Goal: Task Accomplishment & Management: Complete application form

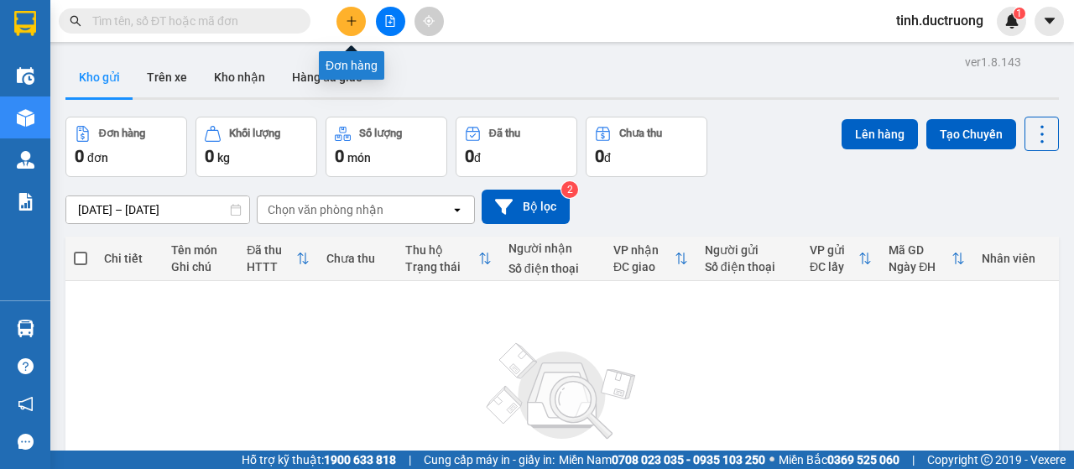
click at [348, 21] on icon "plus" at bounding box center [351, 20] width 9 height 1
click at [347, 23] on icon "plus" at bounding box center [352, 21] width 12 height 12
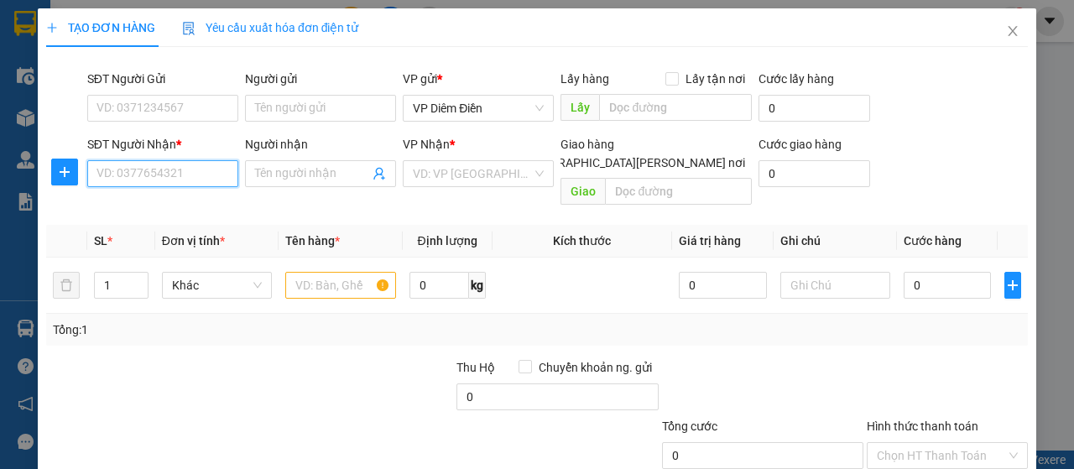
click at [225, 184] on input "SĐT Người Nhận *" at bounding box center [162, 173] width 151 height 27
click at [217, 180] on input "SĐT Người Nhận *" at bounding box center [162, 173] width 151 height 27
click at [185, 234] on div "0975817896 - C LIỄU" at bounding box center [160, 233] width 129 height 18
type input "0975817896"
type input "C LIỄU"
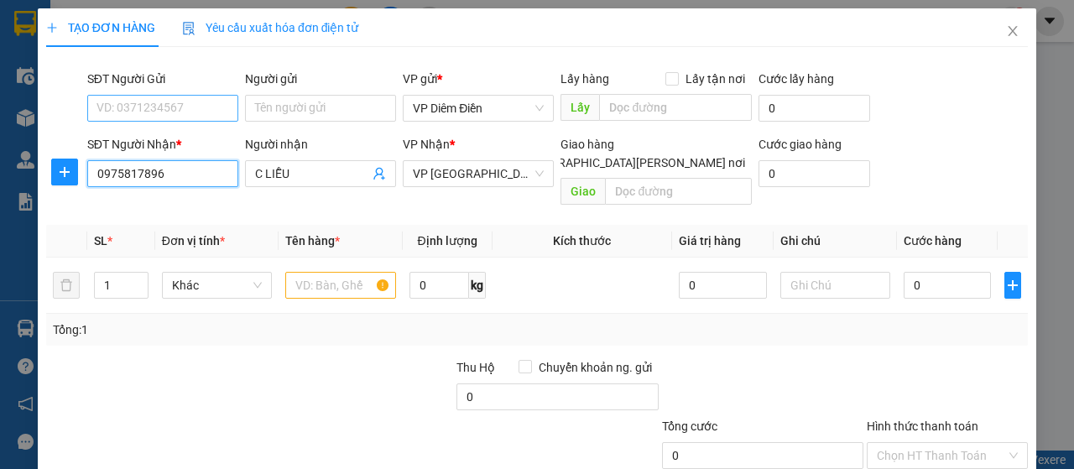
type input "0975817896"
click at [168, 112] on input "SĐT Người Gửi" at bounding box center [162, 108] width 151 height 27
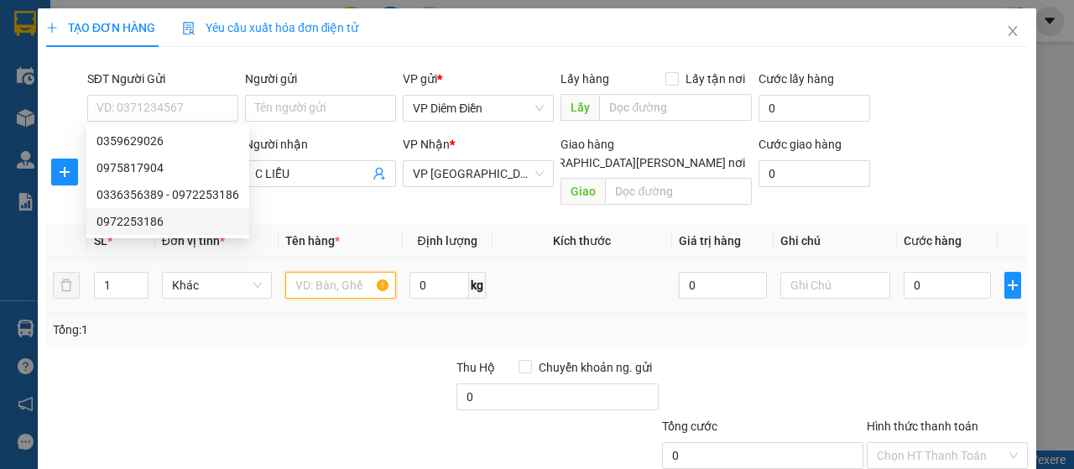
click at [335, 272] on input "text" at bounding box center [340, 285] width 110 height 27
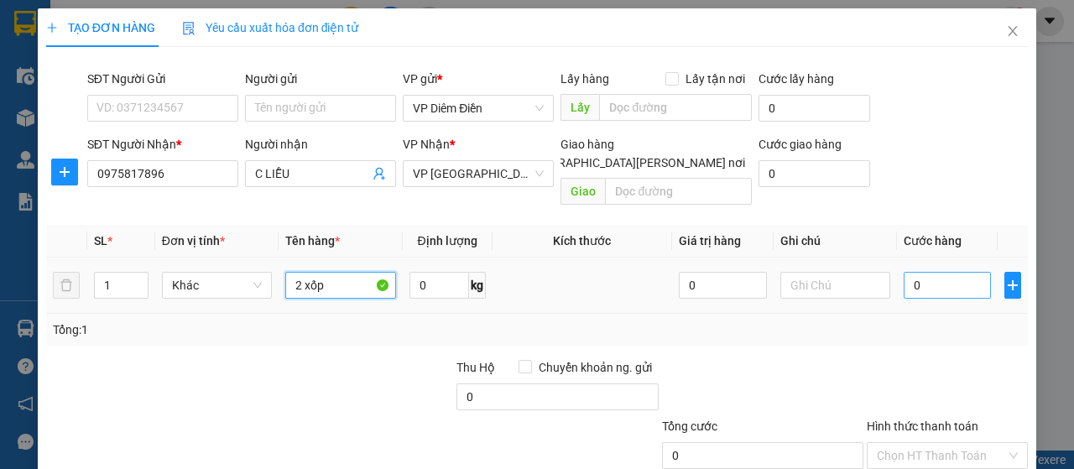
type input "2 xốp"
click at [943, 272] on input "0" at bounding box center [948, 285] width 88 height 27
type input "1"
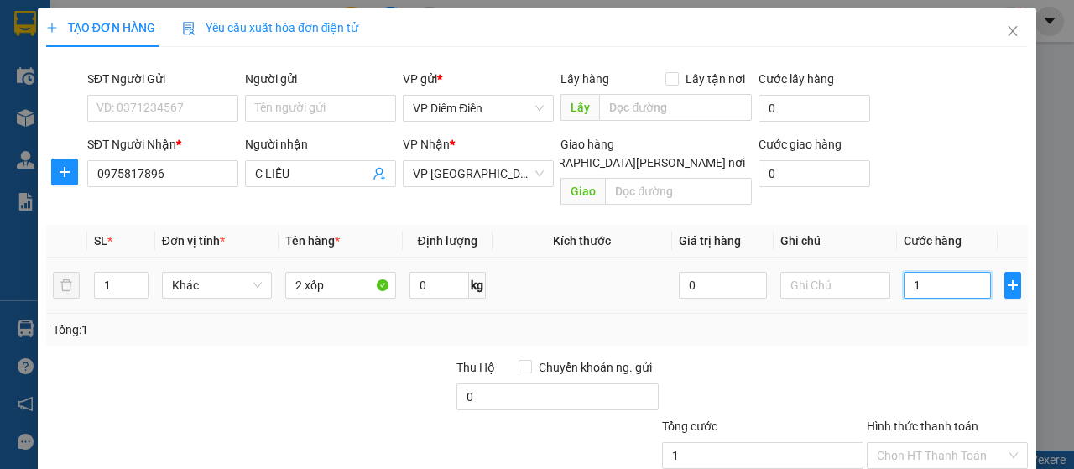
type input "14"
type input "140"
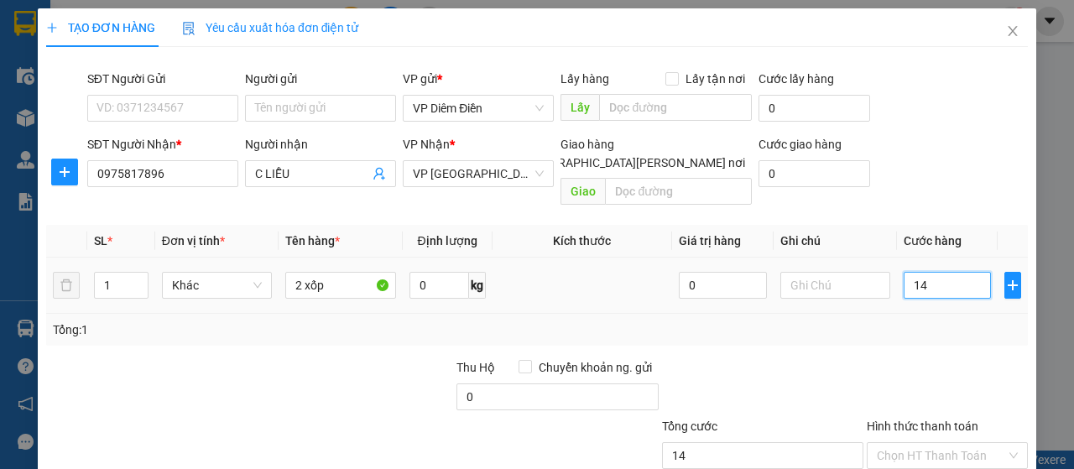
type input "140"
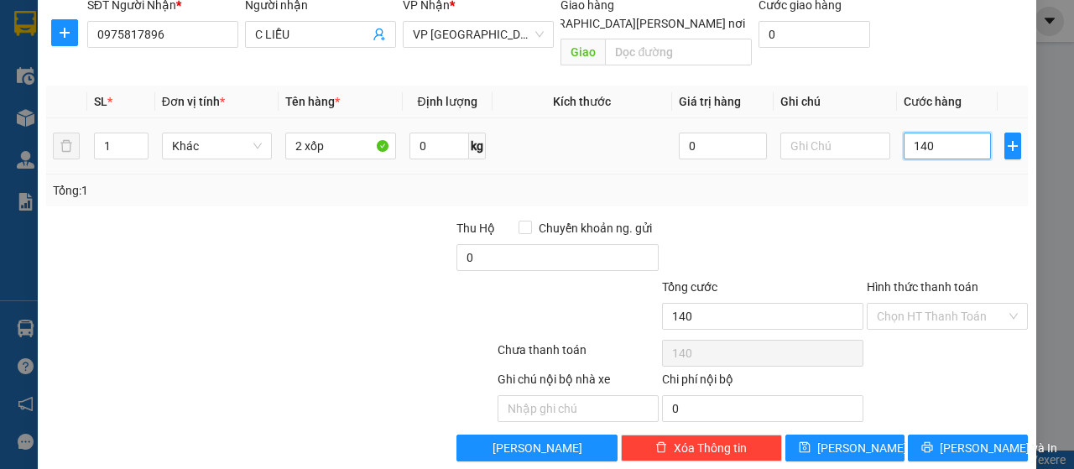
scroll to position [143, 0]
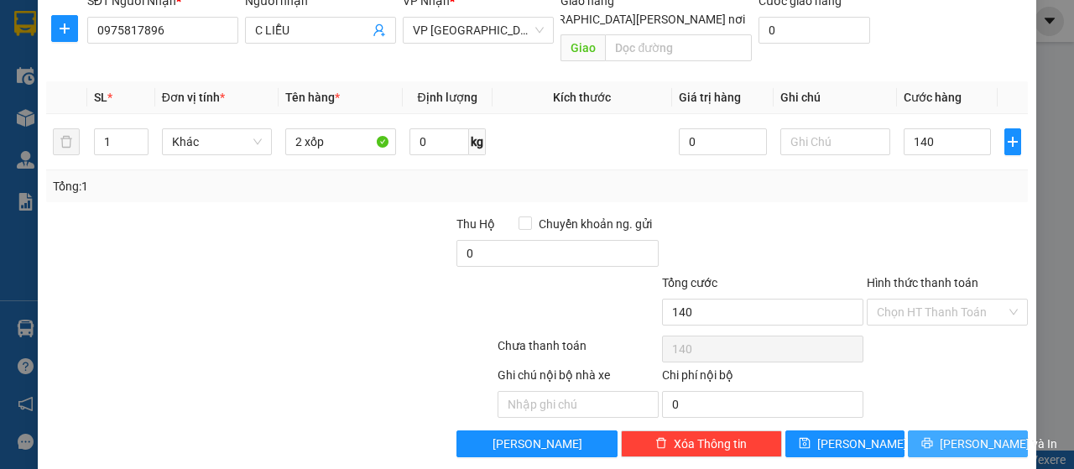
type input "140.000"
click at [937, 433] on button "Lưu và In" at bounding box center [968, 443] width 120 height 27
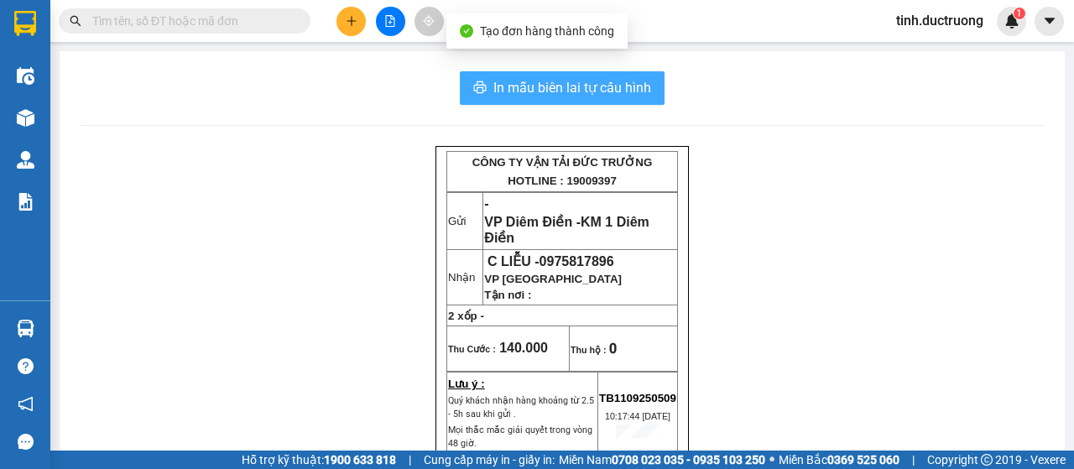
click at [577, 85] on span "In mẫu biên lai tự cấu hình" at bounding box center [572, 87] width 158 height 21
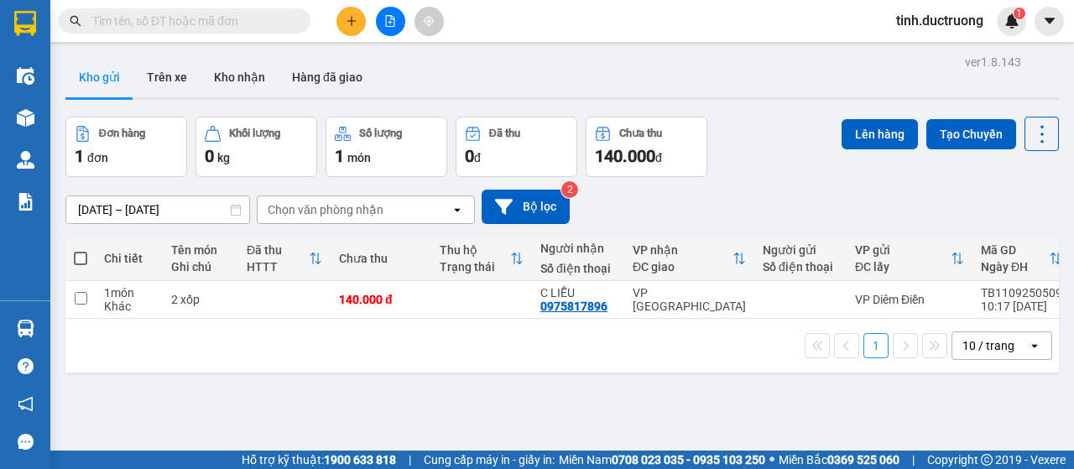
click at [243, 25] on input "text" at bounding box center [191, 21] width 198 height 18
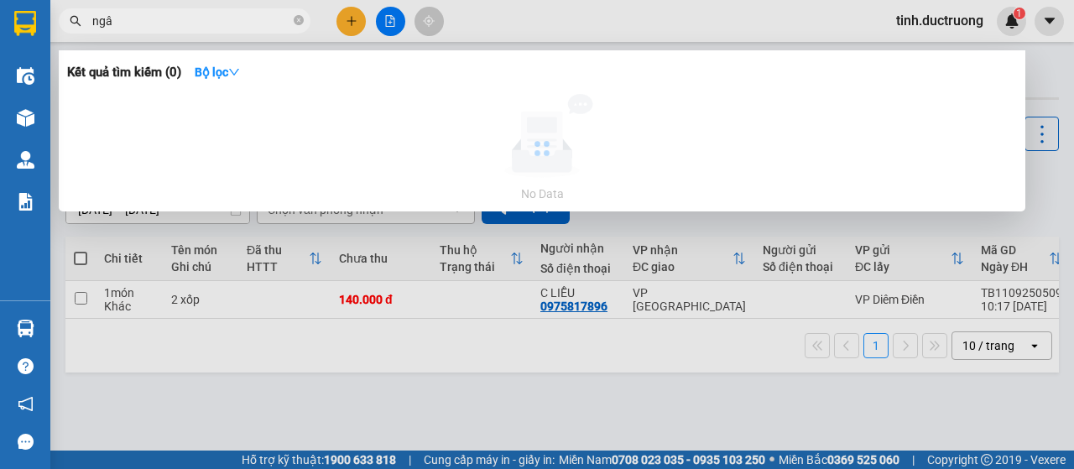
type input "ngân"
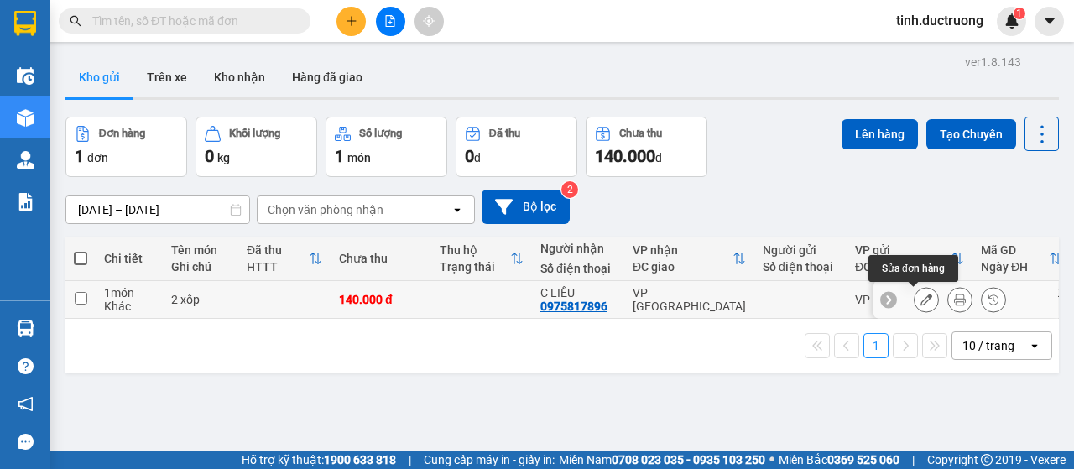
click at [915, 308] on button at bounding box center [926, 299] width 23 height 29
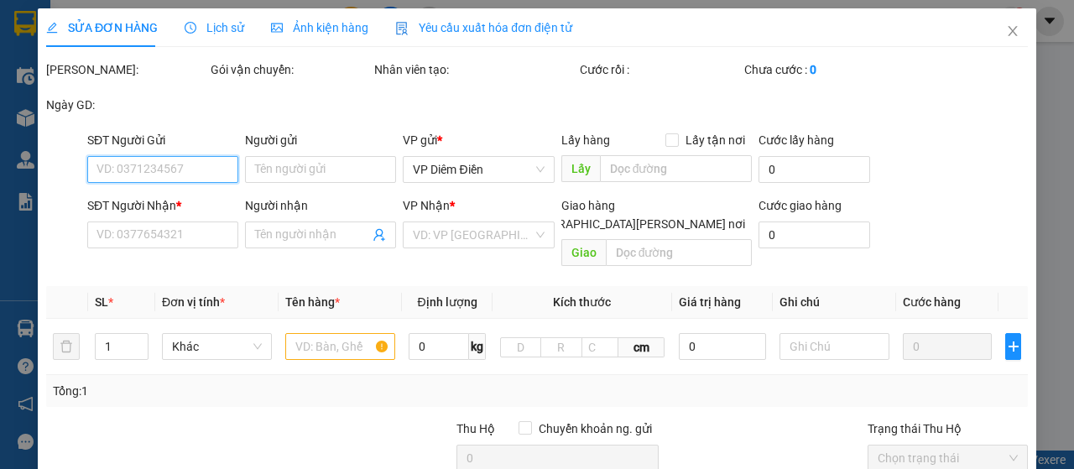
type input "0975817896"
type input "C LIỄU"
type input "140.000"
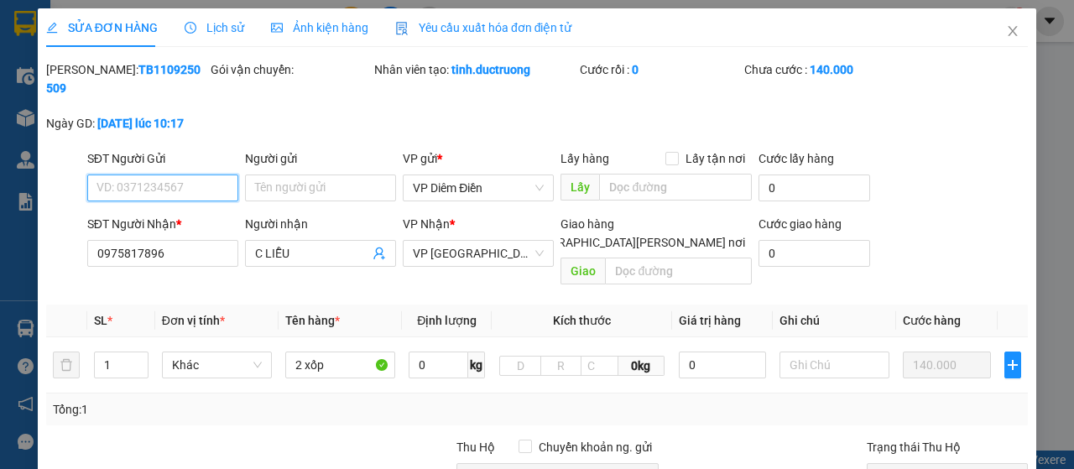
click at [190, 186] on input "SĐT Người Gửi" at bounding box center [162, 188] width 151 height 27
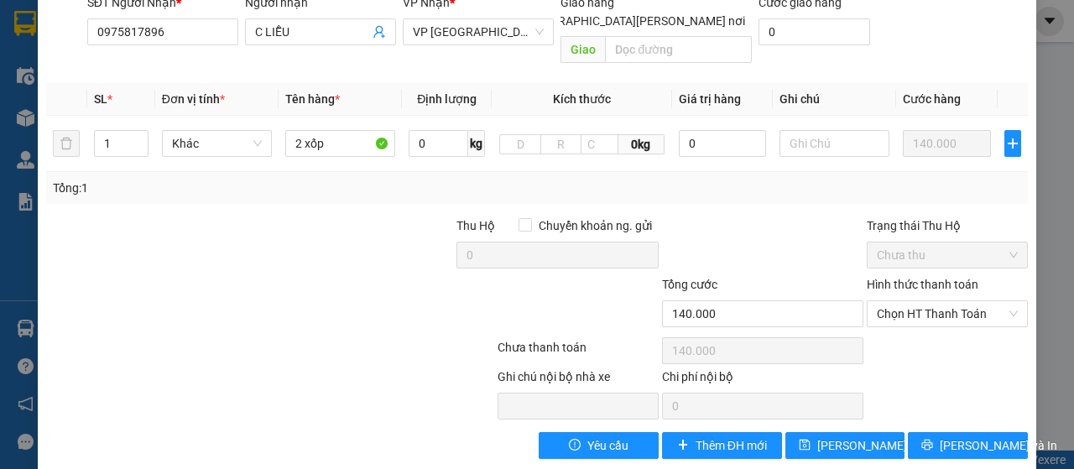
scroll to position [223, 0]
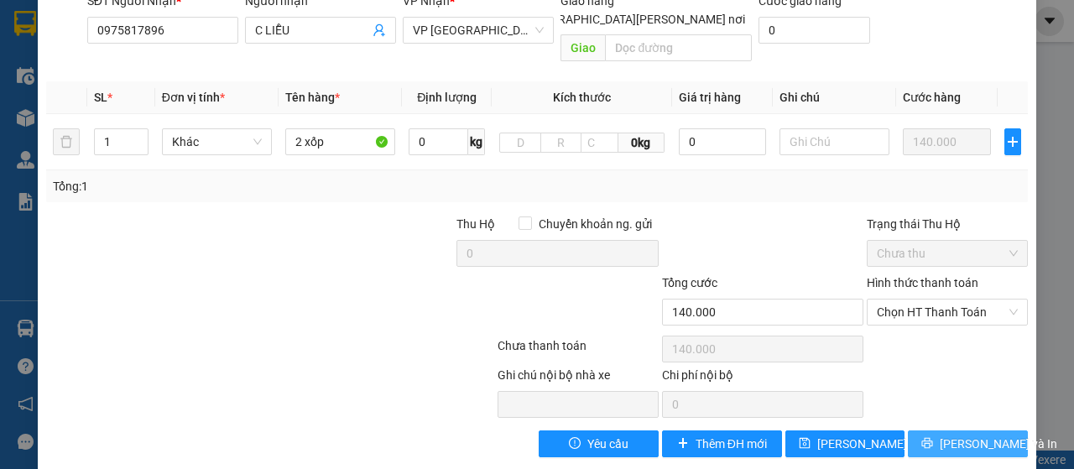
type input "0364687389"
click at [923, 430] on button "Lưu và In" at bounding box center [968, 443] width 120 height 27
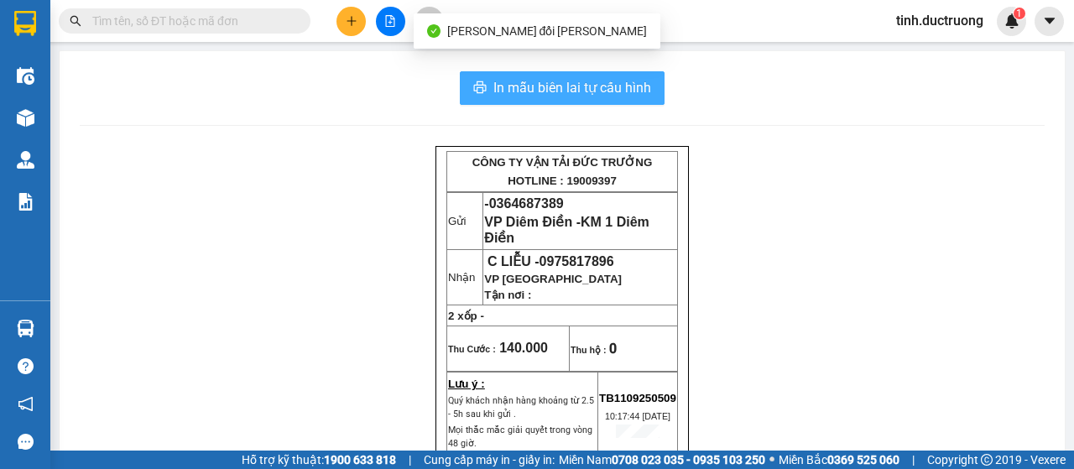
click at [585, 78] on span "In mẫu biên lai tự cấu hình" at bounding box center [572, 87] width 158 height 21
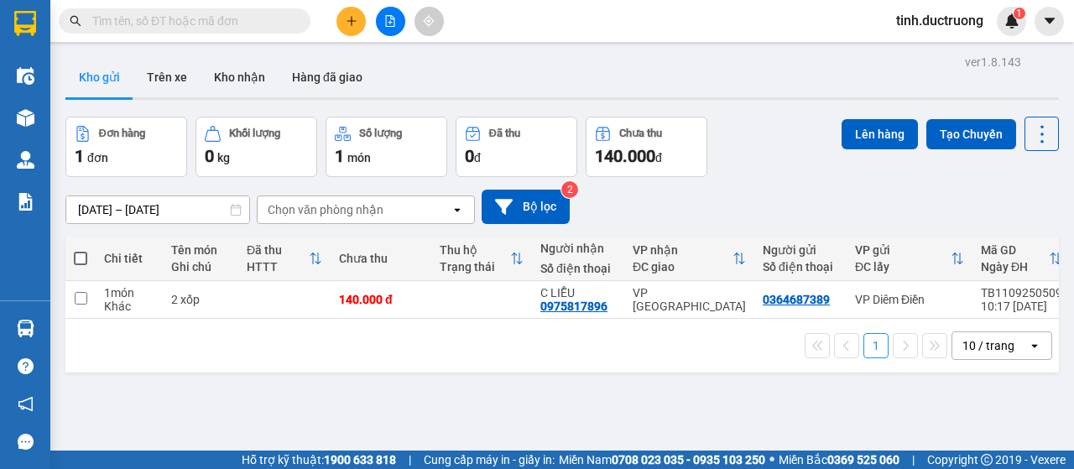
click at [86, 260] on span at bounding box center [80, 258] width 13 height 13
click at [81, 250] on input "checkbox" at bounding box center [81, 250] width 0 height 0
checkbox input "true"
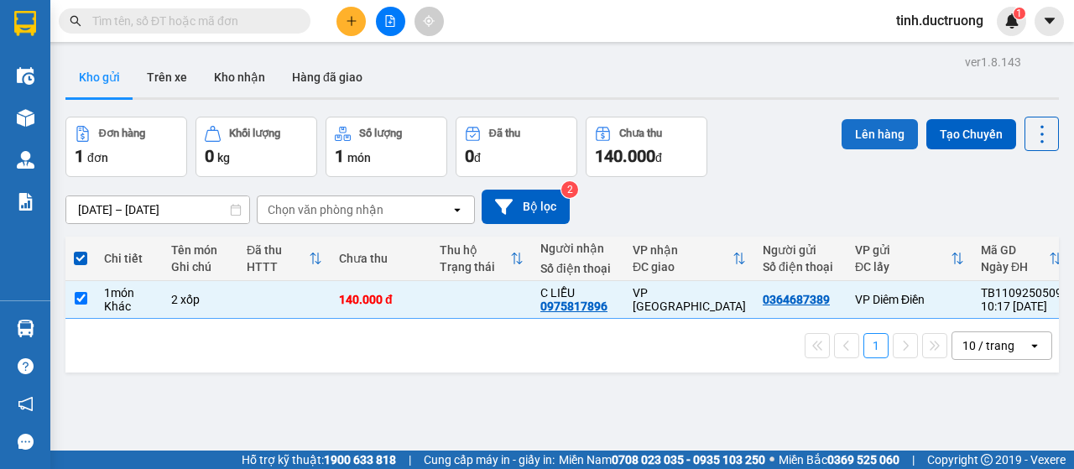
click at [862, 138] on button "Lên hàng" at bounding box center [880, 134] width 76 height 30
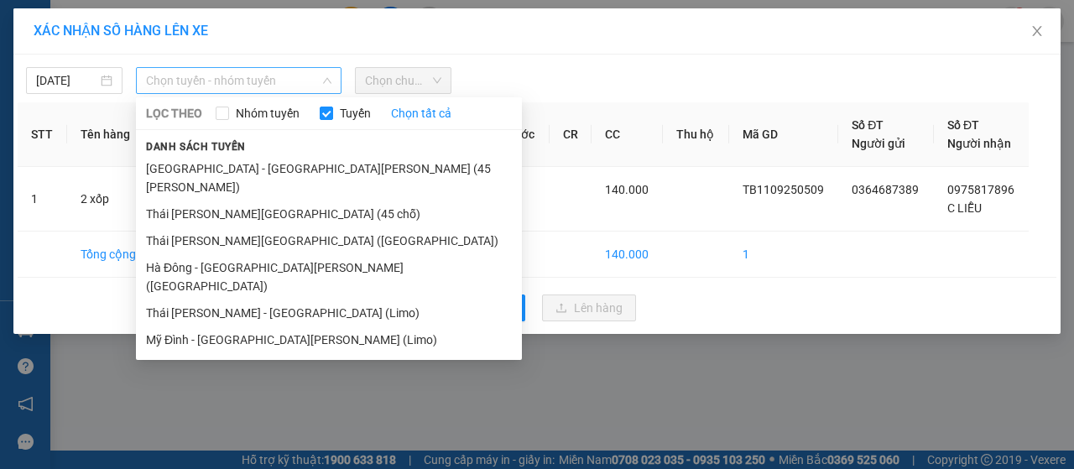
click at [222, 86] on span "Chọn tuyến - nhóm tuyến" at bounding box center [238, 80] width 185 height 25
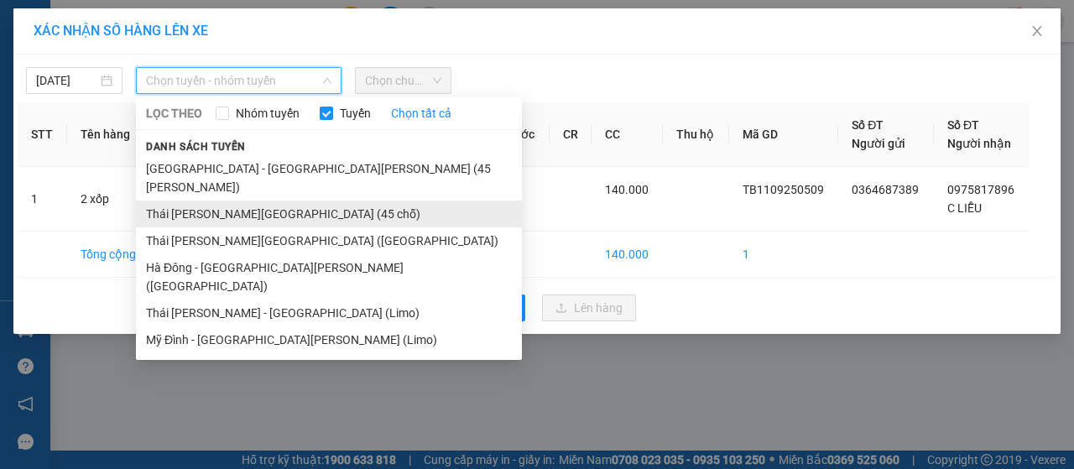
click at [205, 204] on li "Thái Thụy - Hà Nội (45 chỗ)" at bounding box center [329, 214] width 386 height 27
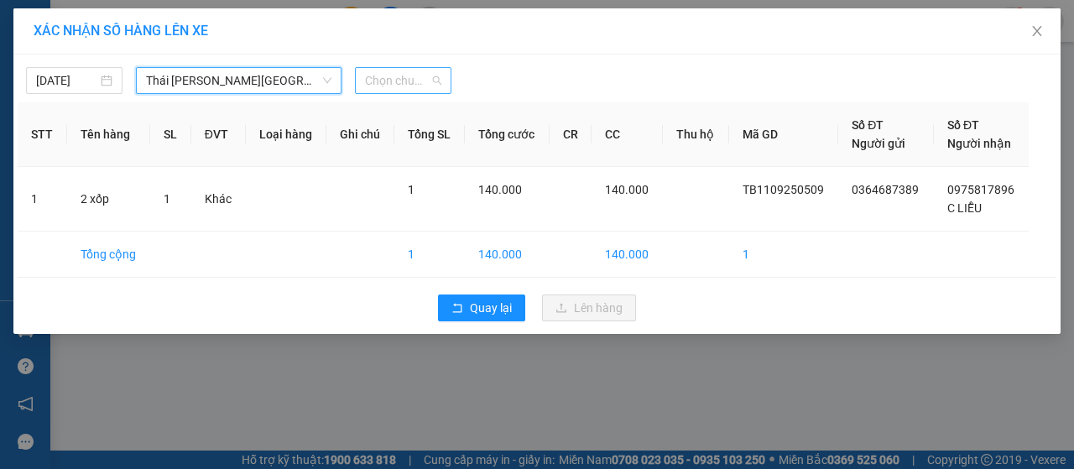
drag, startPoint x: 413, startPoint y: 69, endPoint x: 412, endPoint y: 79, distance: 10.1
click at [413, 71] on span "Chọn chuyến" at bounding box center [403, 80] width 76 height 25
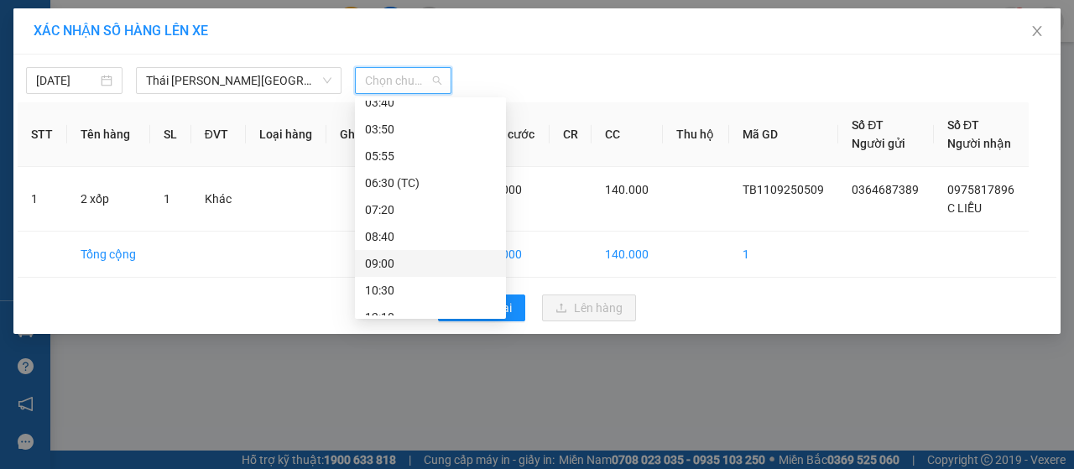
scroll to position [84, 0]
click at [395, 249] on div "10:30" at bounding box center [430, 245] width 131 height 18
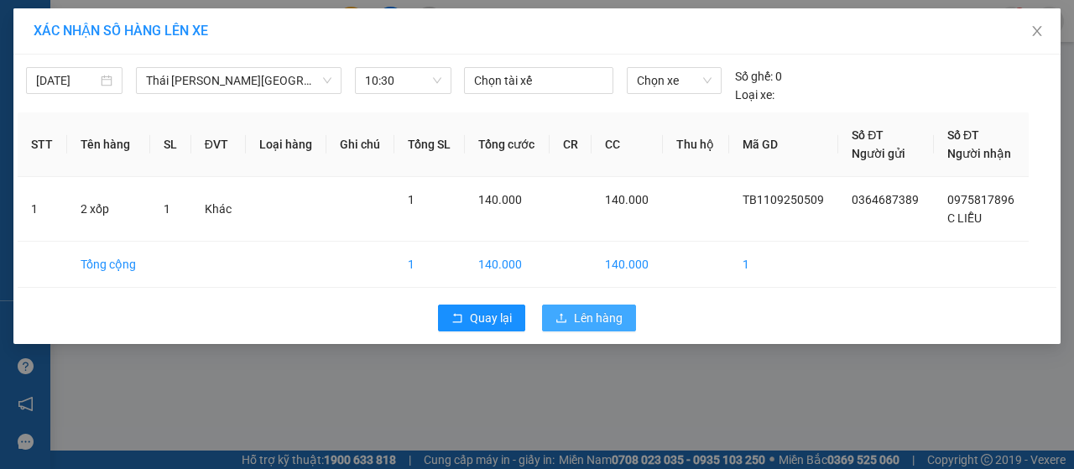
click at [589, 314] on span "Lên hàng" at bounding box center [598, 318] width 49 height 18
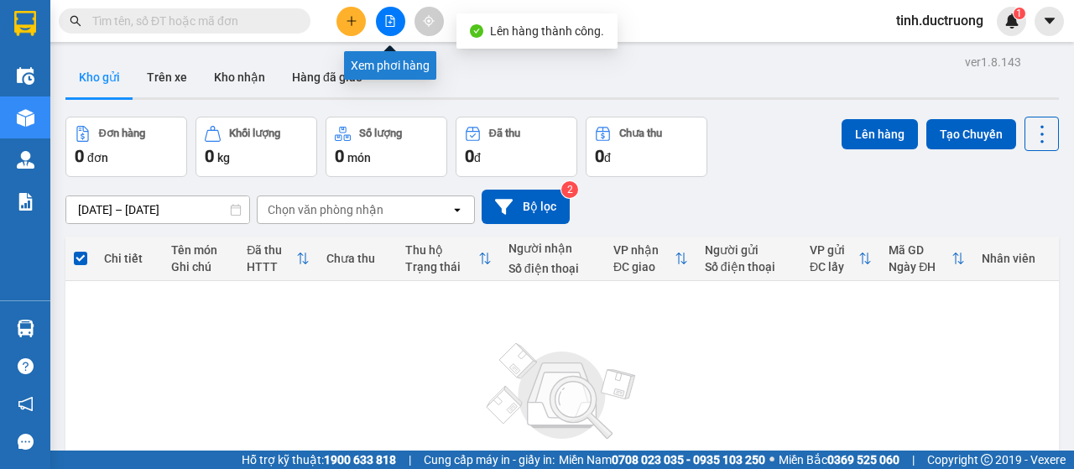
click at [386, 25] on icon "file-add" at bounding box center [390, 21] width 9 height 12
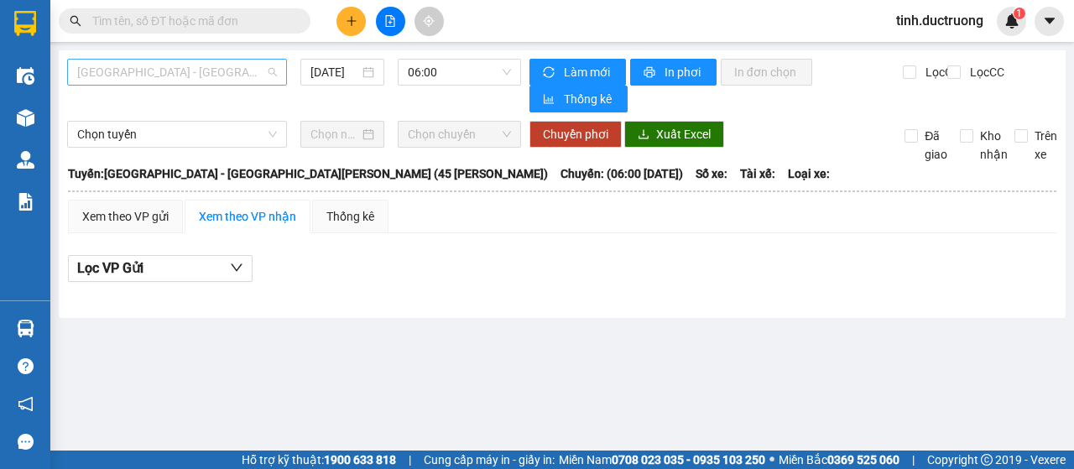
click at [206, 81] on span "Hà Nội - Thái Thụy (45 chỗ)" at bounding box center [177, 72] width 200 height 25
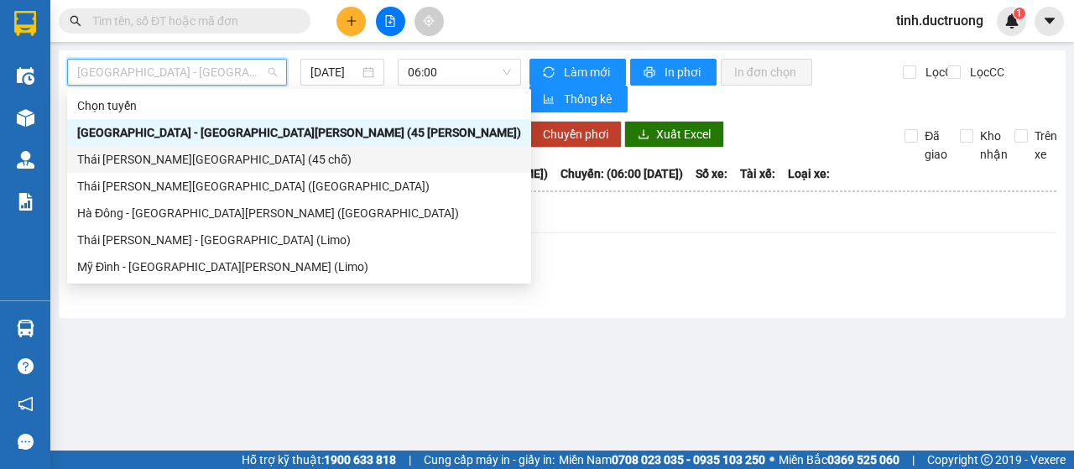
click at [111, 165] on div "Thái Thụy - Hà Nội (45 chỗ)" at bounding box center [299, 159] width 444 height 18
type input "11/09/2025"
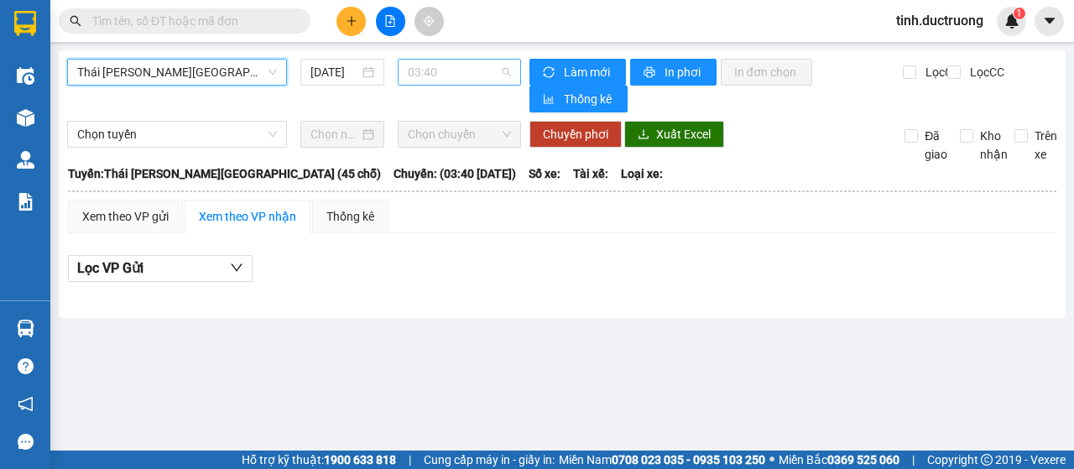
click at [419, 76] on span "03:40" at bounding box center [459, 72] width 102 height 25
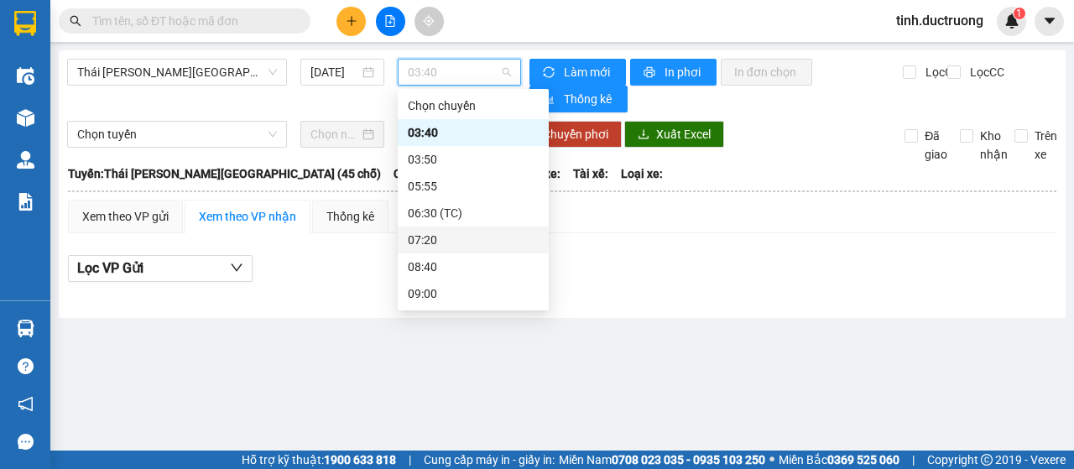
scroll to position [215, 0]
click at [444, 106] on div "10:30" at bounding box center [473, 105] width 131 height 18
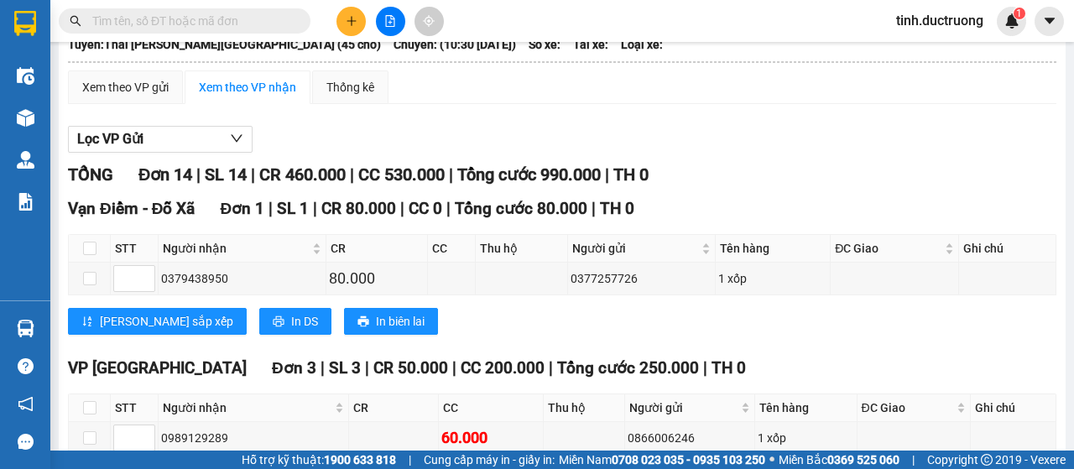
scroll to position [12, 0]
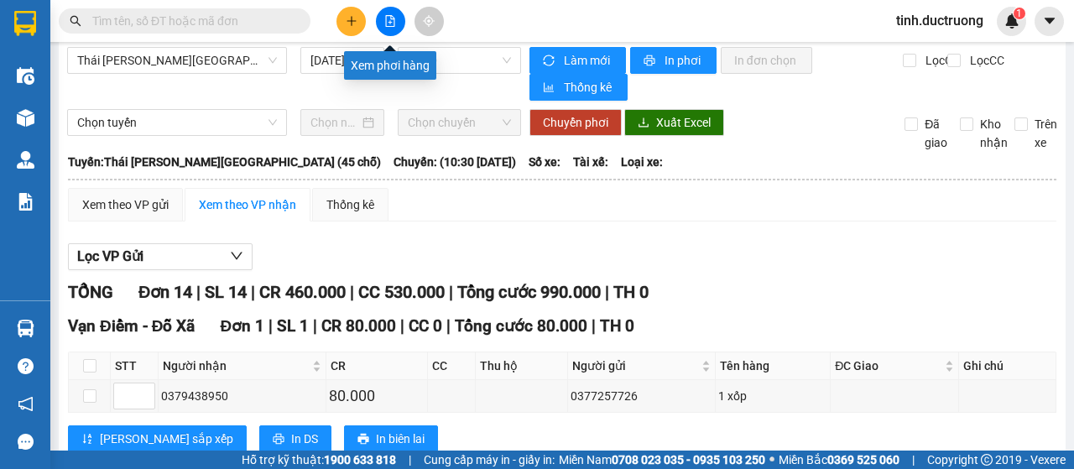
click at [383, 23] on button at bounding box center [390, 21] width 29 height 29
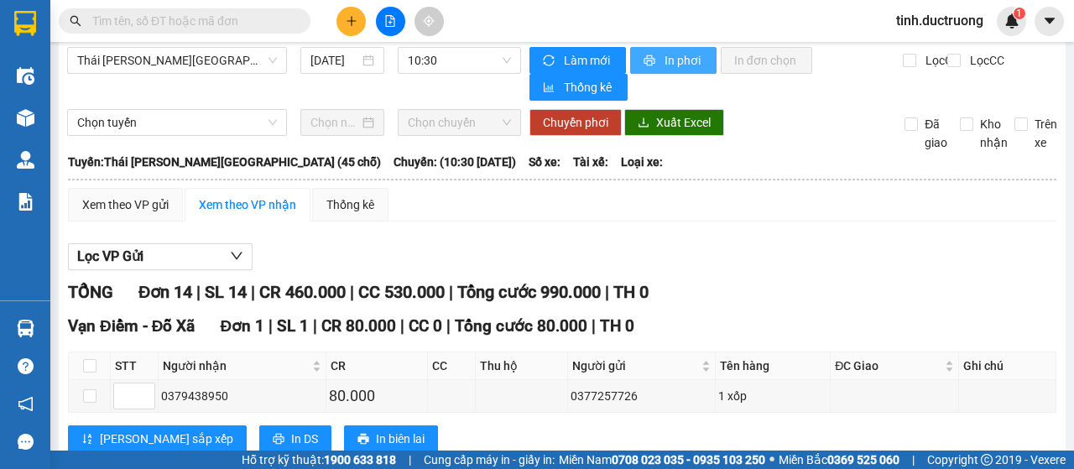
click at [665, 68] on span "In phơi" at bounding box center [684, 60] width 39 height 18
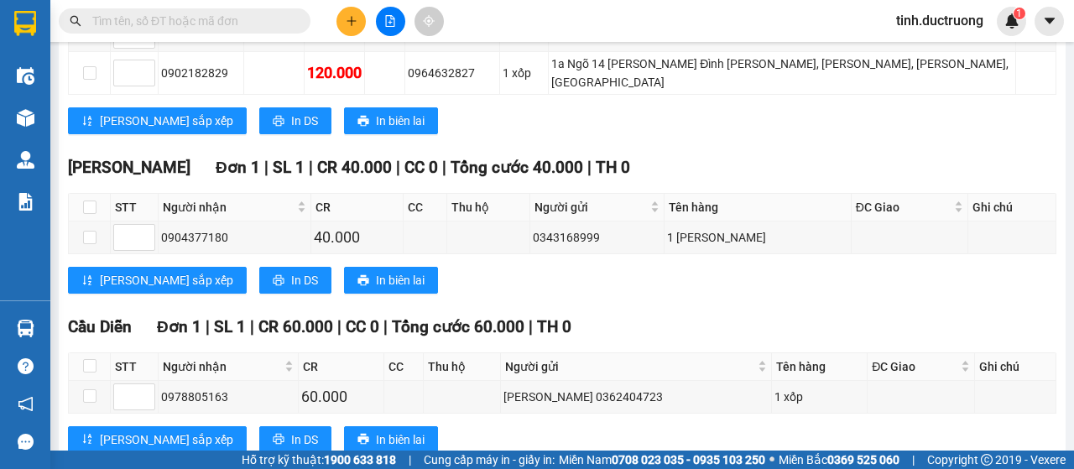
scroll to position [935, 0]
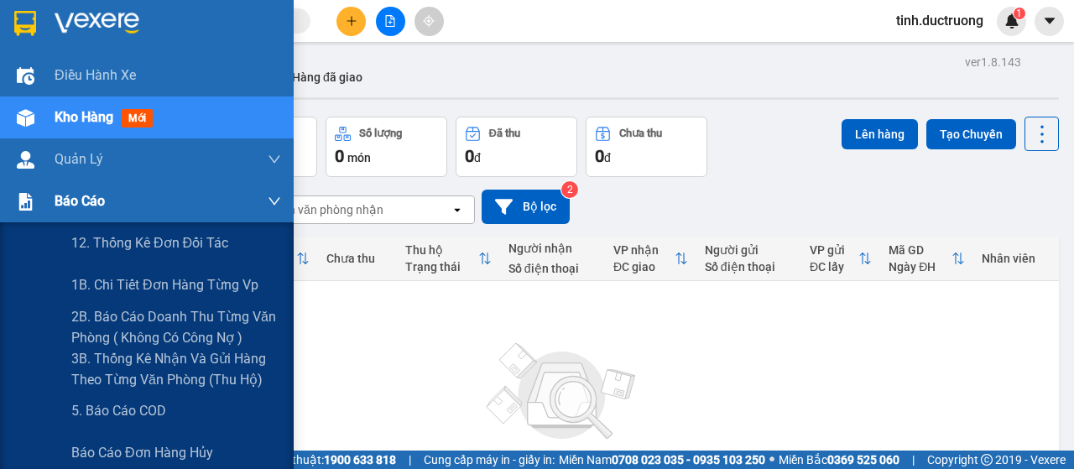
click at [70, 202] on span "Báo cáo" at bounding box center [80, 200] width 50 height 21
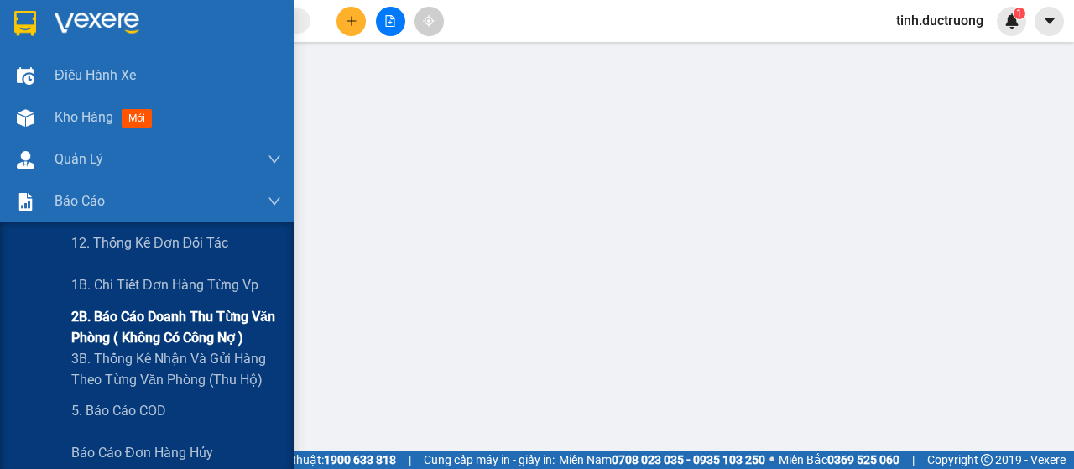
click at [123, 323] on span "2B. Báo cáo doanh thu từng văn phòng ( không có công nợ )" at bounding box center [176, 327] width 210 height 42
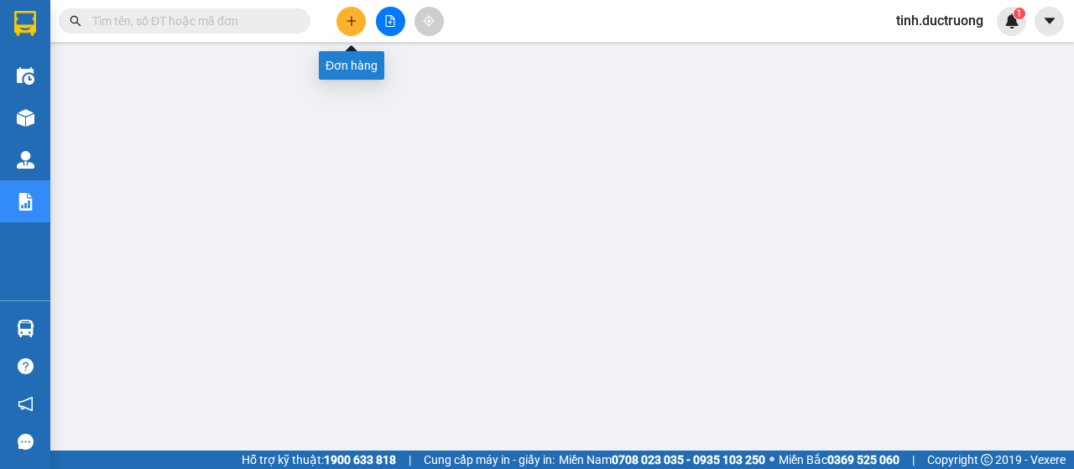
click at [356, 18] on icon "plus" at bounding box center [352, 21] width 12 height 12
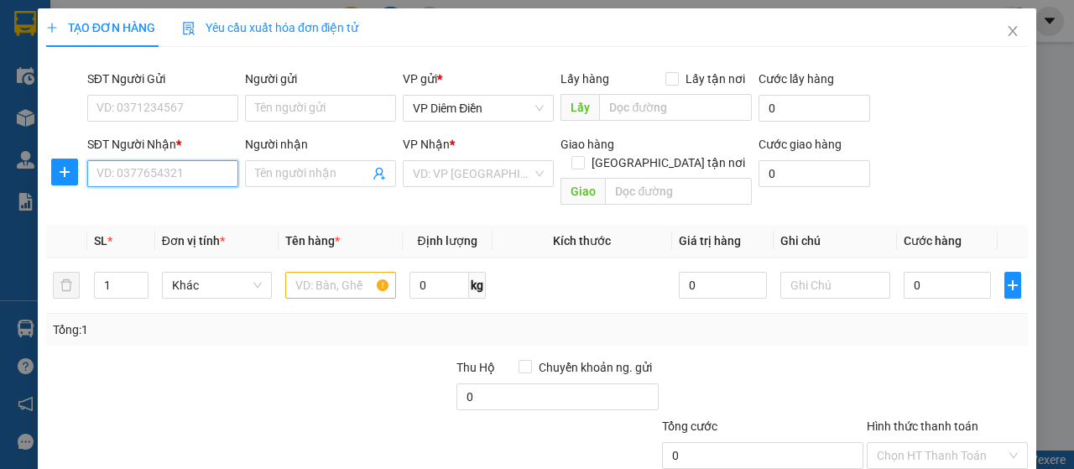
click at [216, 175] on input "SĐT Người Nhận *" at bounding box center [162, 173] width 151 height 27
type input "0"
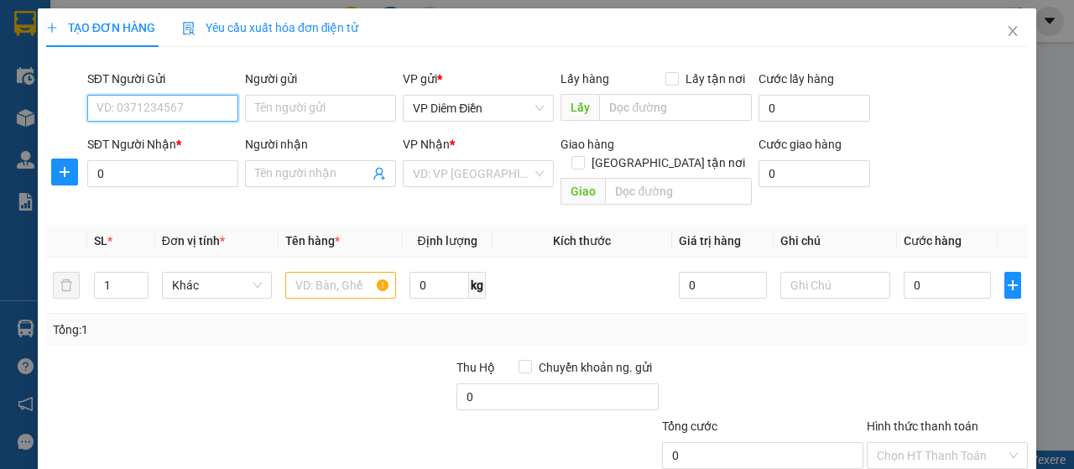
click at [203, 107] on input "SĐT Người Gửi" at bounding box center [162, 108] width 151 height 27
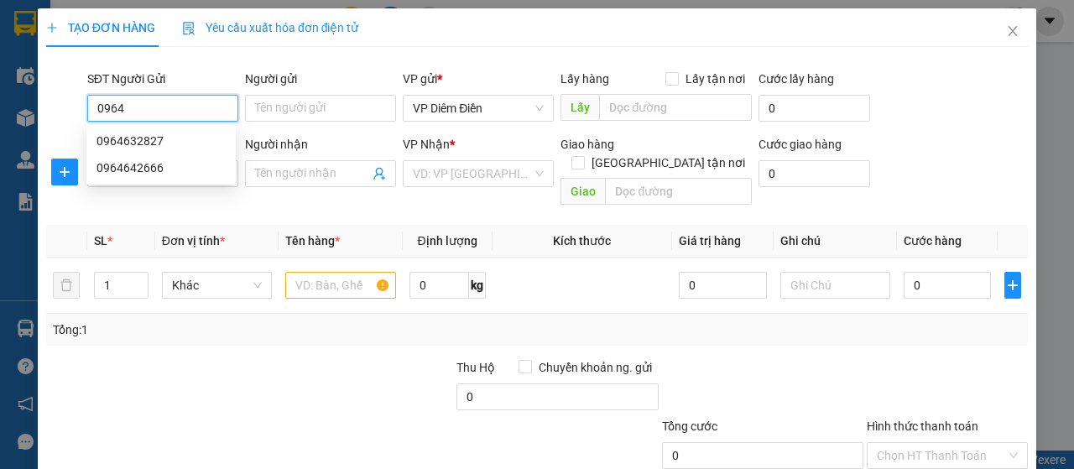
click at [203, 107] on input "0964" at bounding box center [162, 108] width 151 height 27
click at [151, 164] on div "0964642666" at bounding box center [160, 168] width 129 height 18
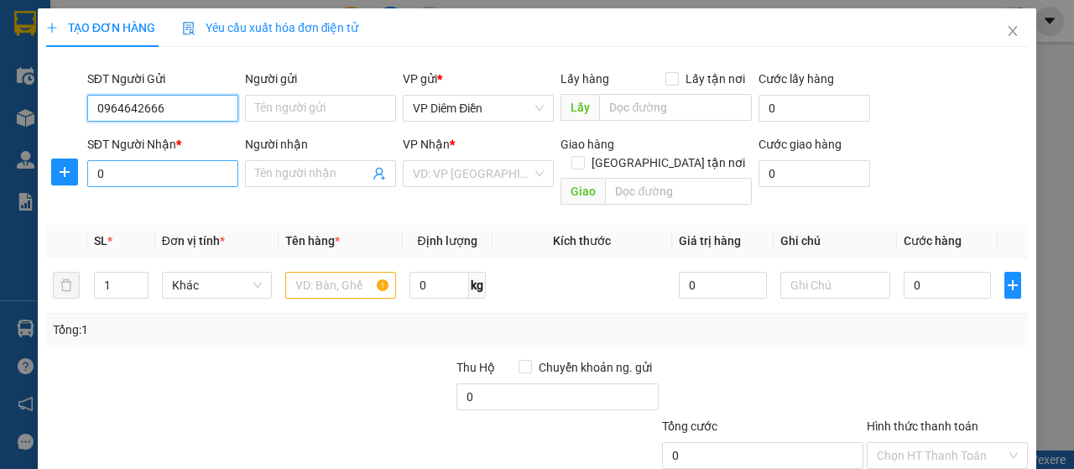
type input "0964642666"
click at [179, 185] on input "0" at bounding box center [162, 173] width 151 height 27
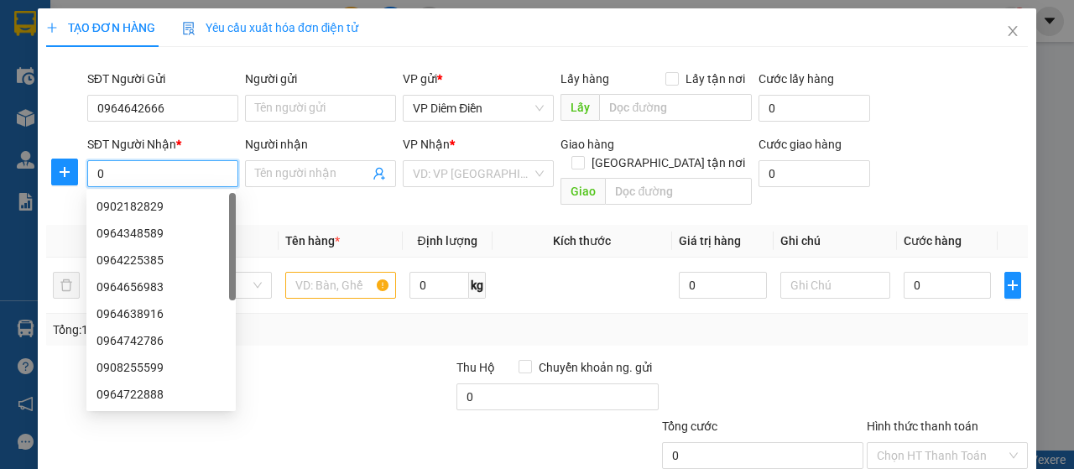
click at [176, 173] on input "0" at bounding box center [162, 173] width 151 height 27
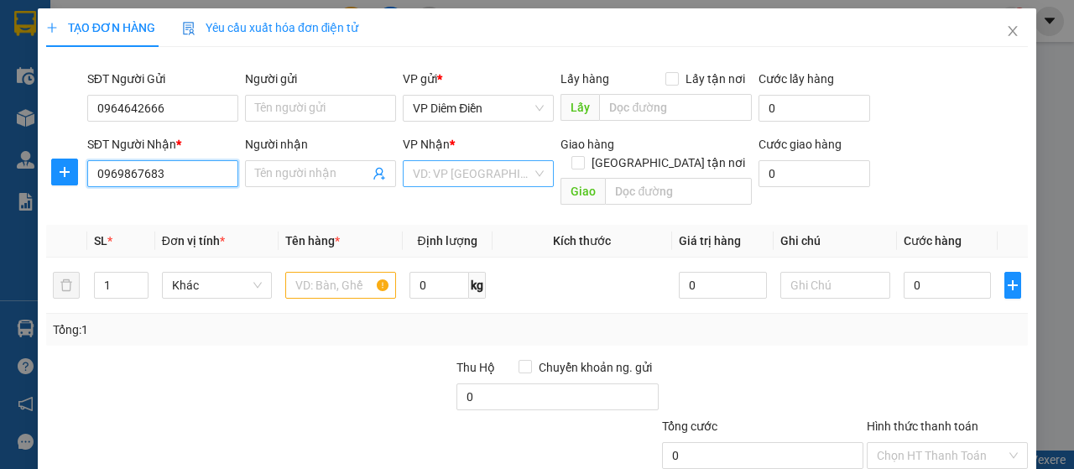
type input "0969867683"
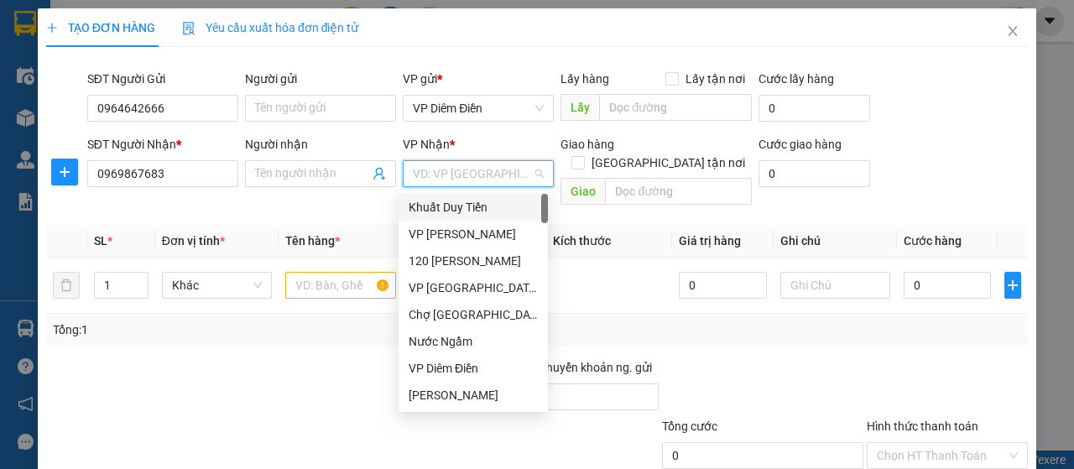
click at [470, 170] on input "search" at bounding box center [472, 173] width 119 height 25
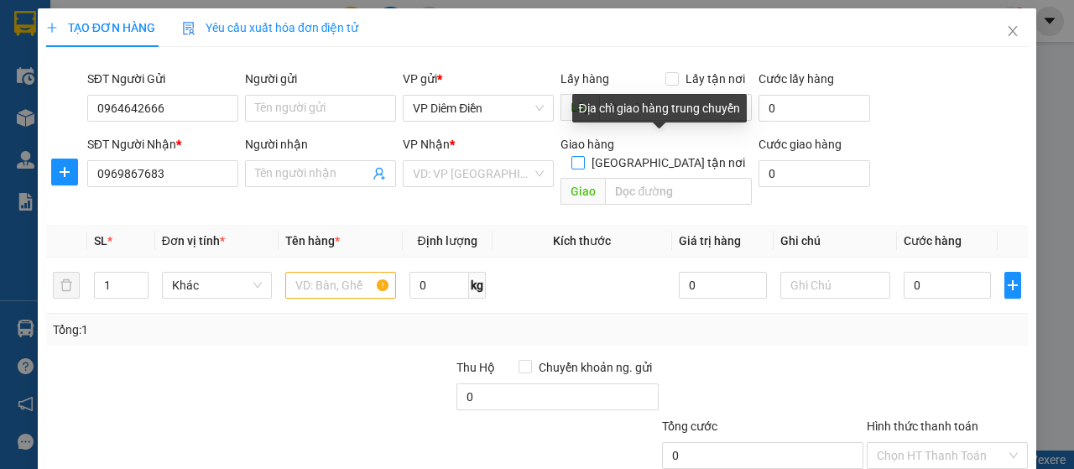
click at [583, 156] on input "Giao tận nơi" at bounding box center [577, 162] width 12 height 12
checkbox input "true"
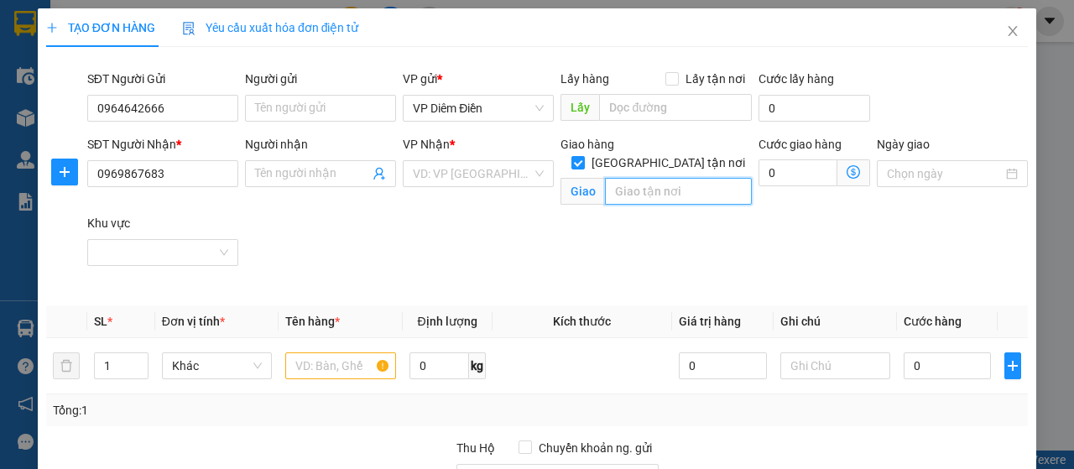
click at [658, 178] on input "search" at bounding box center [678, 191] width 146 height 27
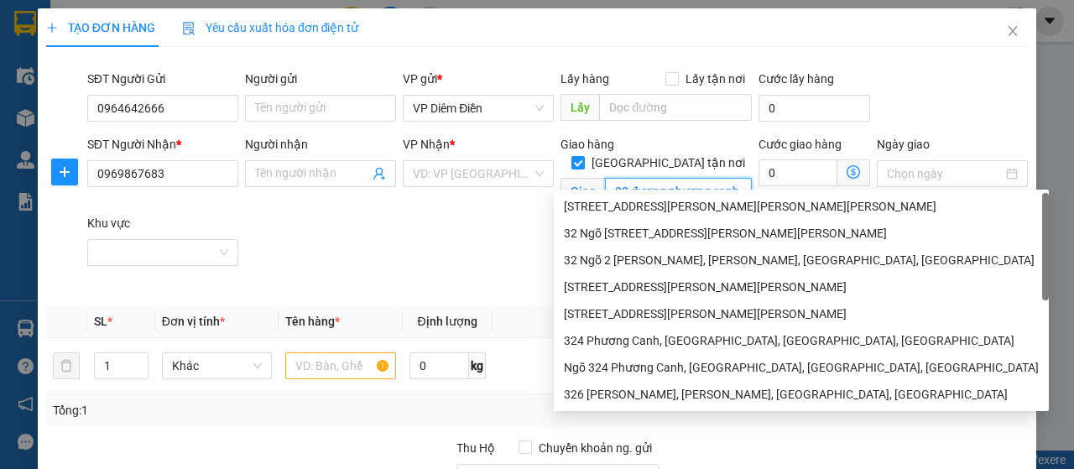
scroll to position [0, 3]
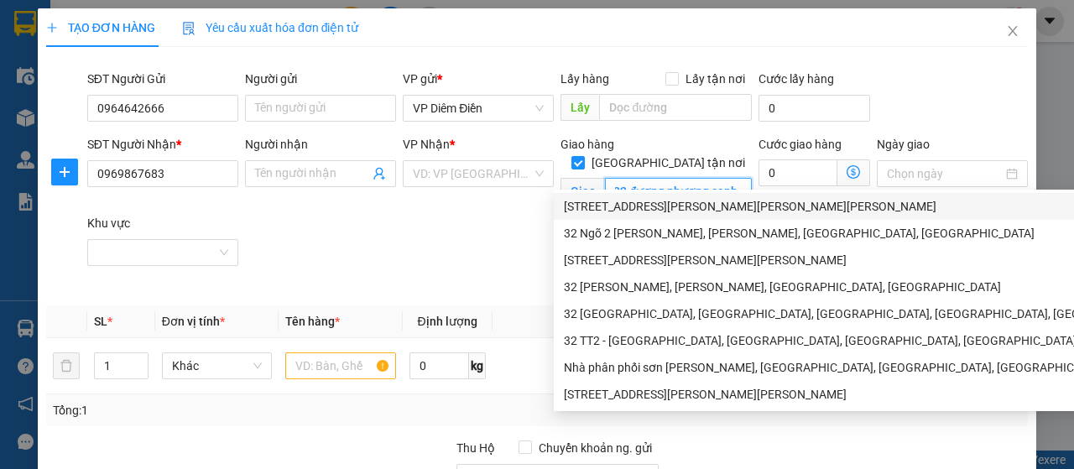
click at [641, 208] on div "32 Phương Canh, Xuân Phương, Nam Từ Liêm, Hà Nội" at bounding box center [896, 206] width 665 height 18
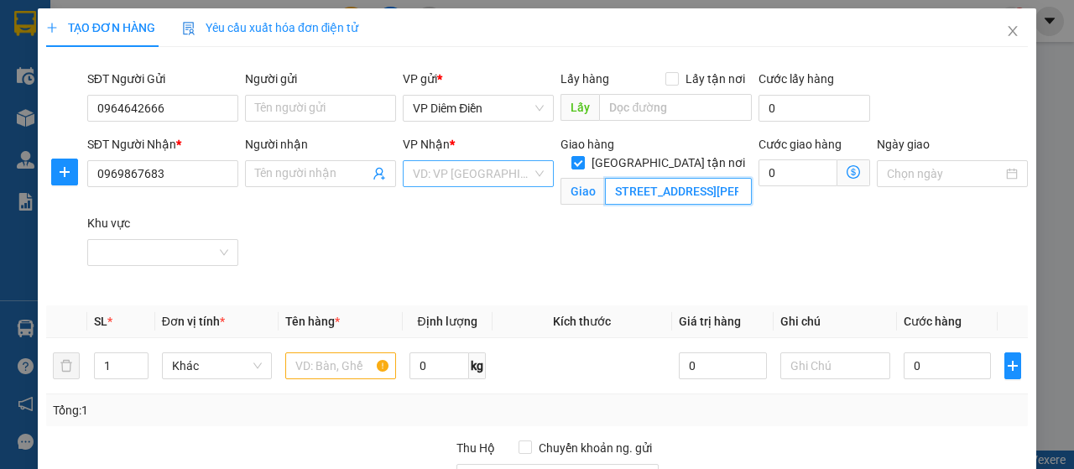
type input "32 Phương Canh, Xuân Phương, Nam Từ Liêm, Hà Nội"
click at [438, 166] on input "search" at bounding box center [472, 173] width 119 height 25
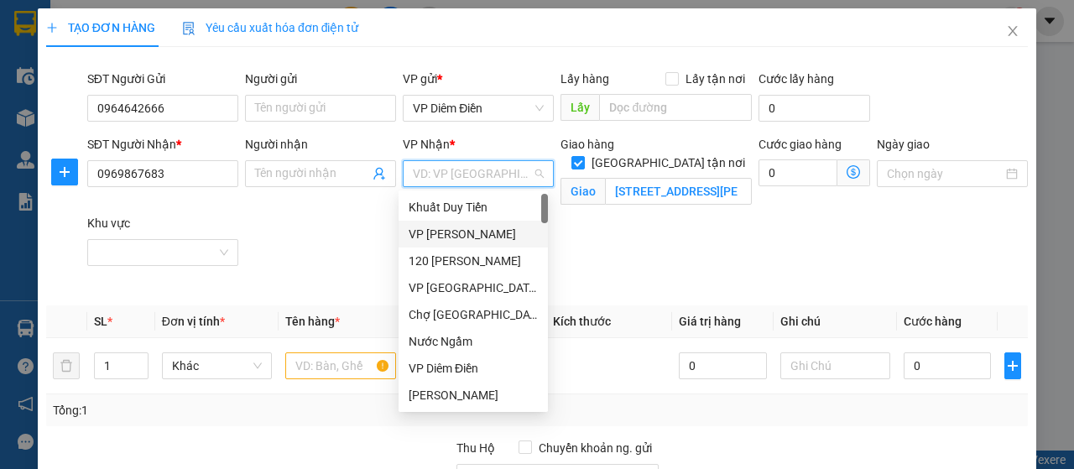
click at [446, 240] on div "VP [PERSON_NAME]" at bounding box center [473, 234] width 129 height 18
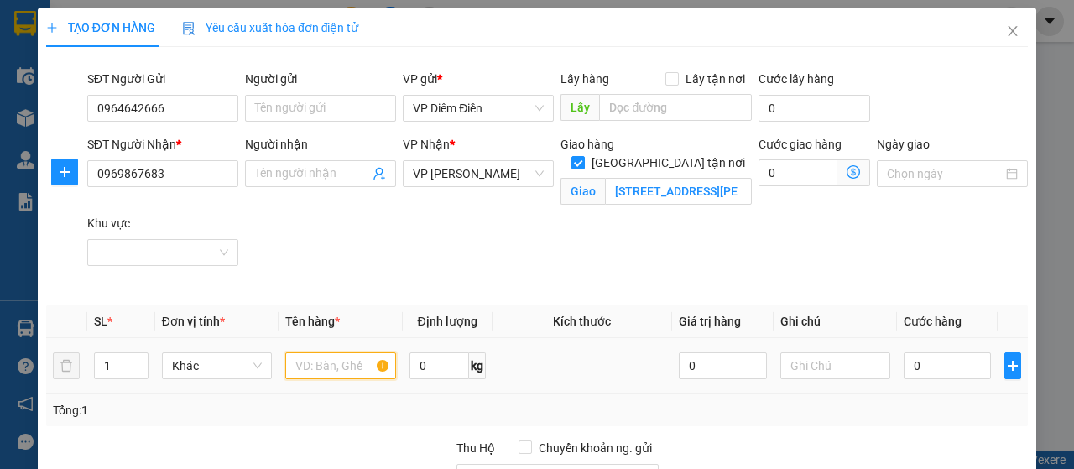
click at [344, 364] on input "text" at bounding box center [340, 365] width 110 height 27
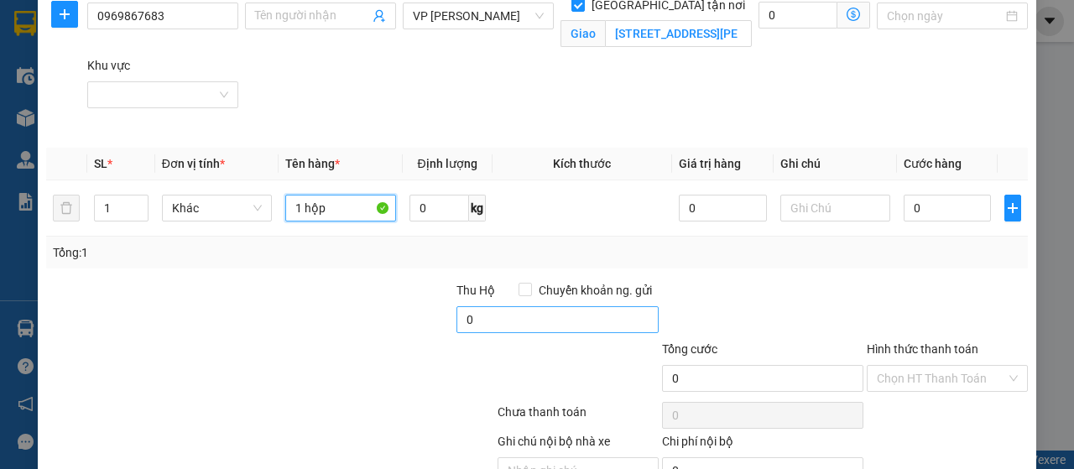
type input "1 hộp"
click at [557, 322] on input "0" at bounding box center [557, 319] width 202 height 27
type input "4.500.000"
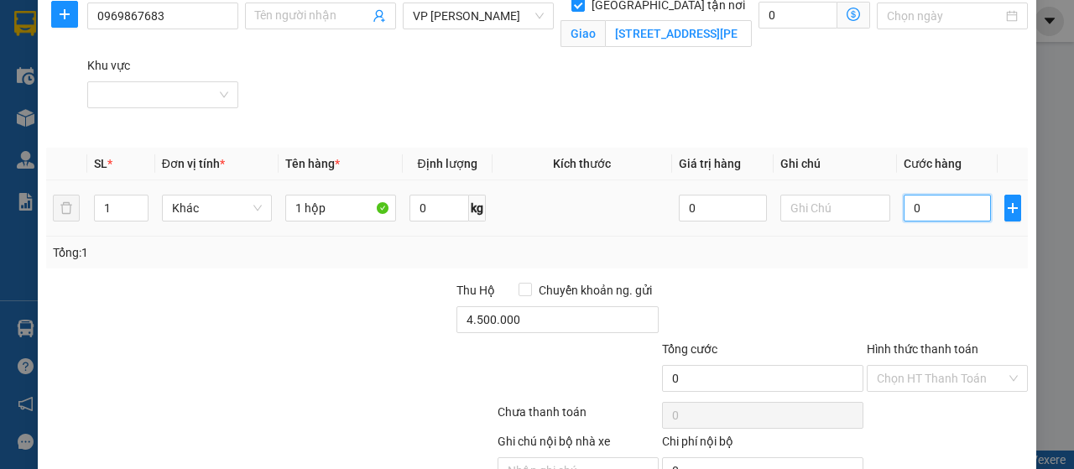
click at [914, 208] on input "0" at bounding box center [948, 208] width 88 height 27
type input "1"
type input "12"
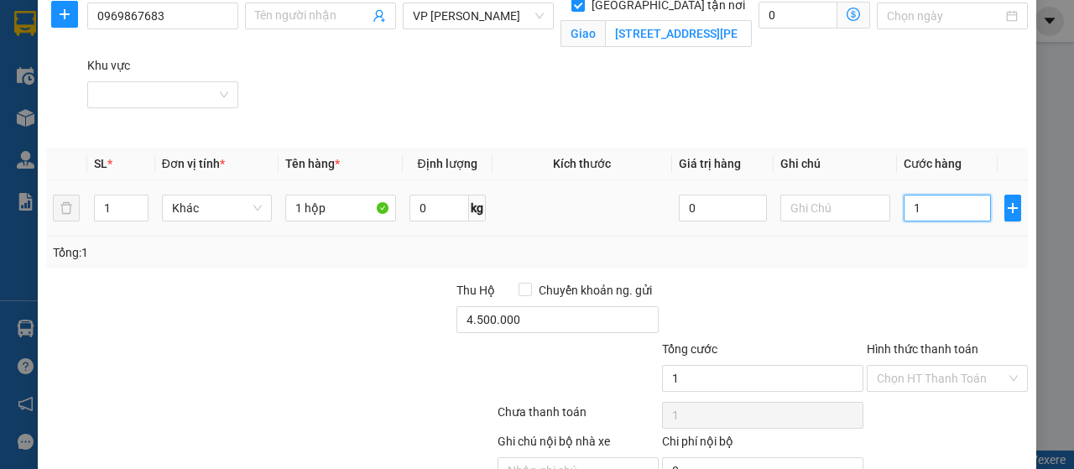
type input "12"
type input "120"
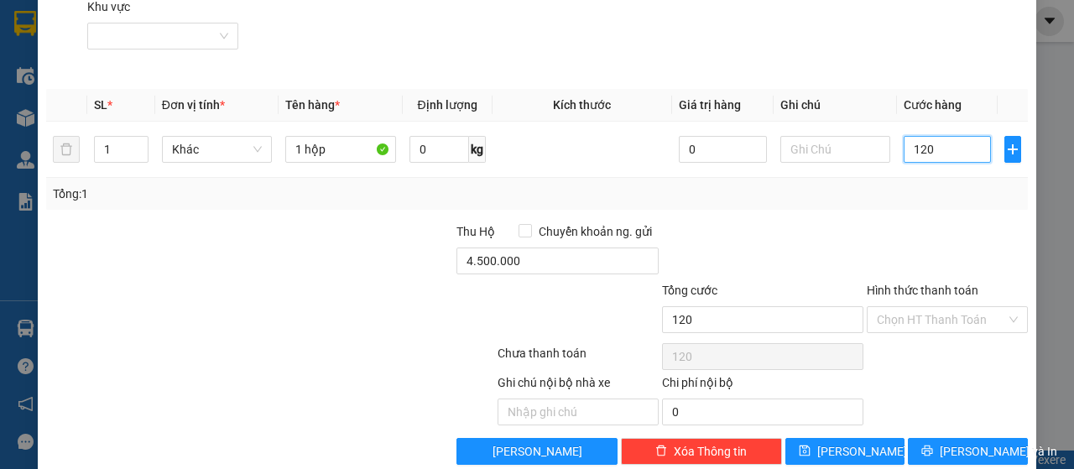
scroll to position [242, 0]
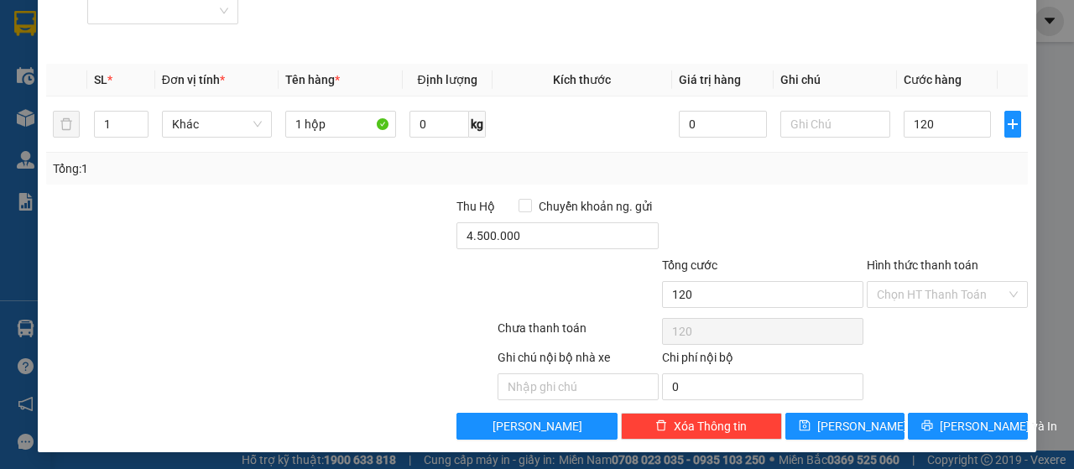
type input "120.000"
click at [924, 263] on label "Hình thức thanh toán" at bounding box center [923, 264] width 112 height 13
click at [924, 282] on input "Hình thức thanh toán" at bounding box center [941, 294] width 129 height 25
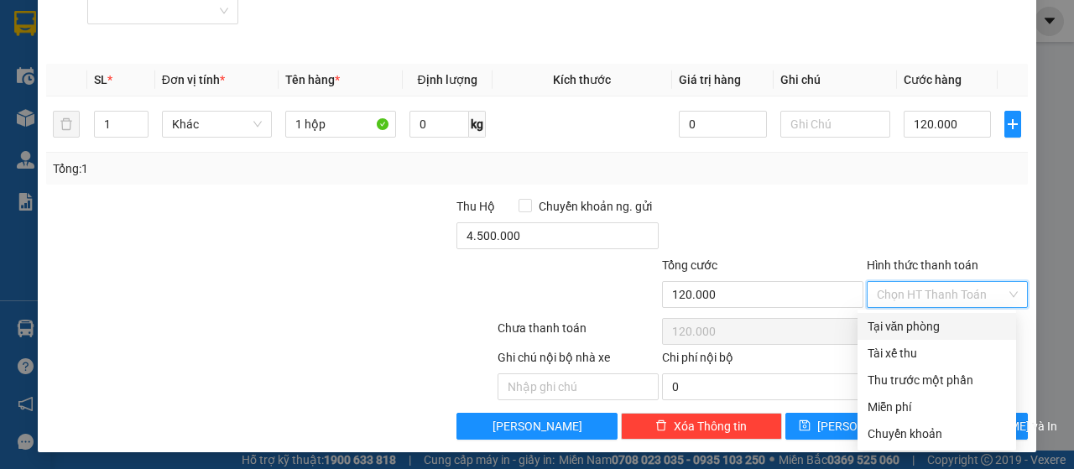
click at [928, 313] on div "Tại văn phòng" at bounding box center [937, 326] width 159 height 27
type input "0"
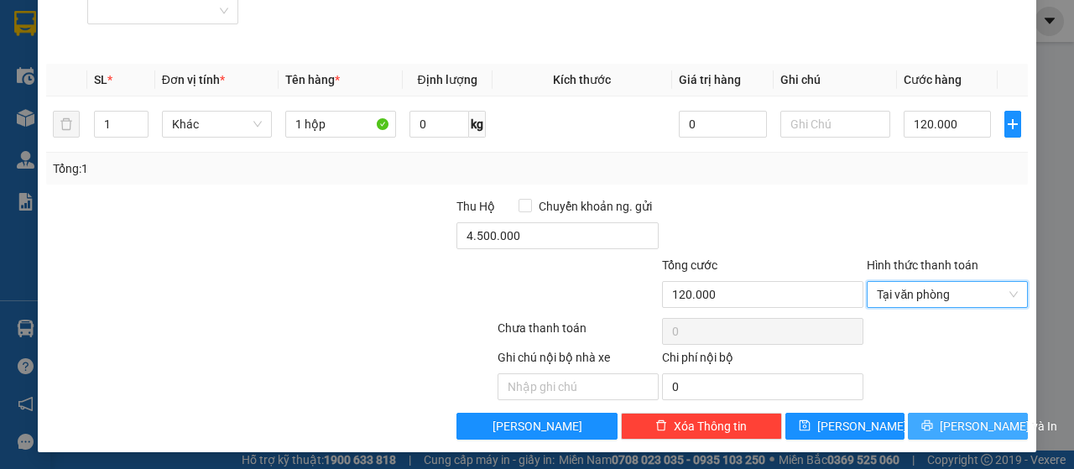
click at [948, 424] on span "Lưu và In" at bounding box center [998, 426] width 117 height 18
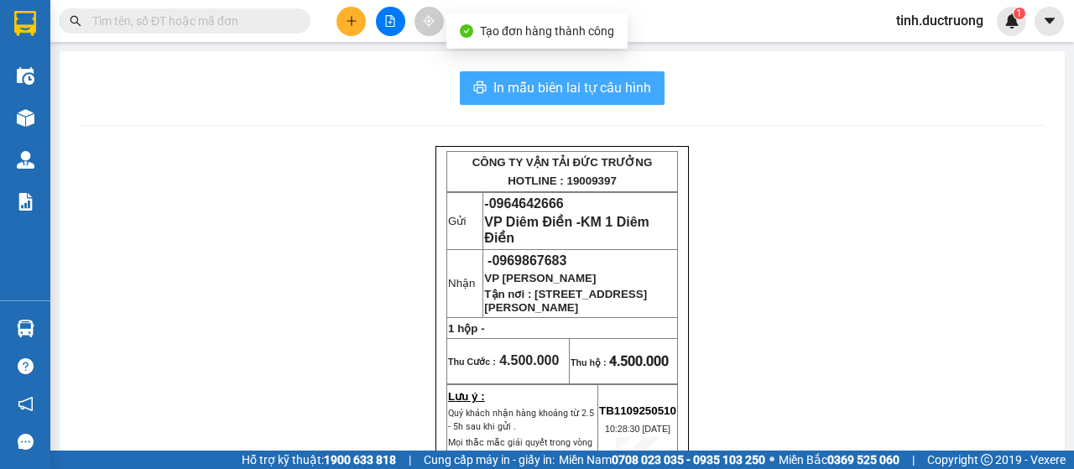
click at [592, 86] on span "In mẫu biên lai tự cấu hình" at bounding box center [572, 87] width 158 height 21
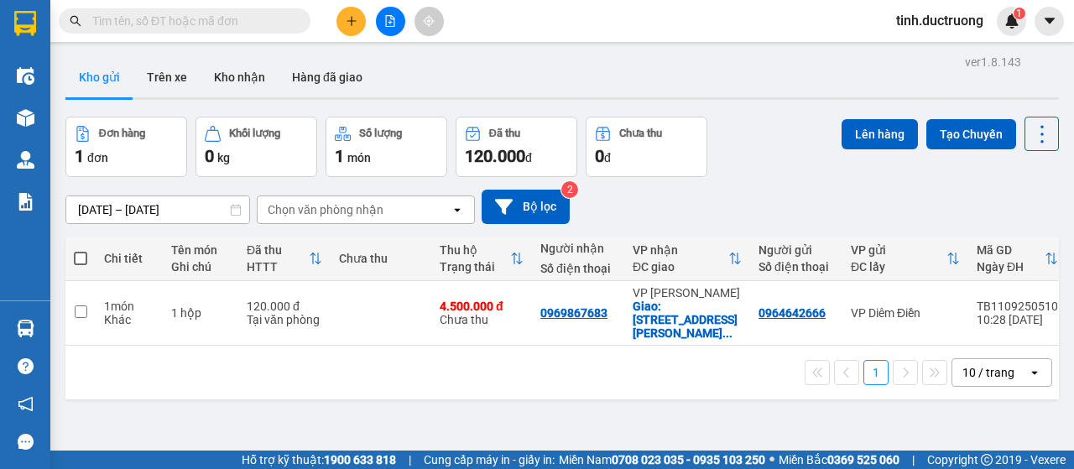
click at [84, 255] on span at bounding box center [80, 258] width 13 height 13
click at [81, 250] on input "checkbox" at bounding box center [81, 250] width 0 height 0
checkbox input "true"
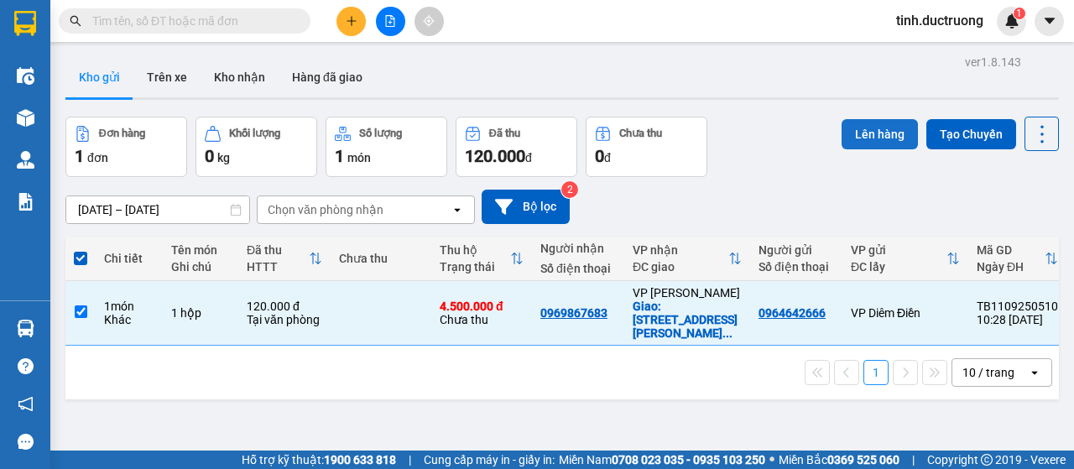
click at [874, 121] on button "Lên hàng" at bounding box center [880, 134] width 76 height 30
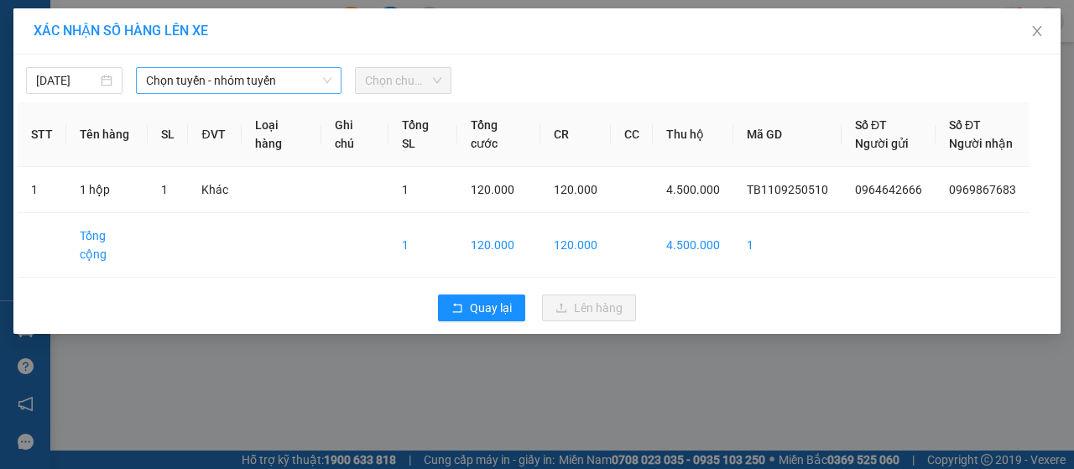
click at [202, 81] on span "Chọn tuyến - nhóm tuyến" at bounding box center [238, 80] width 185 height 25
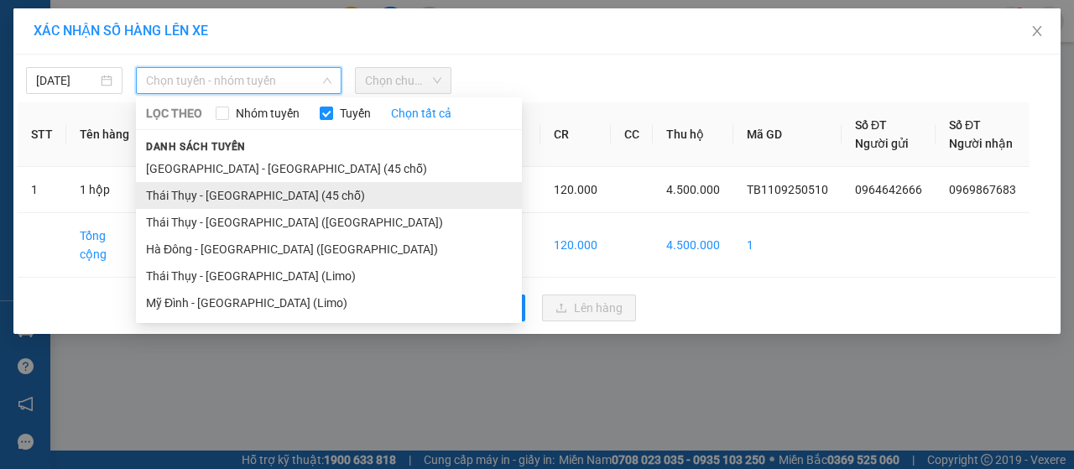
click at [198, 199] on li "Thái Thụy - Hà Nội (45 chỗ)" at bounding box center [329, 195] width 386 height 27
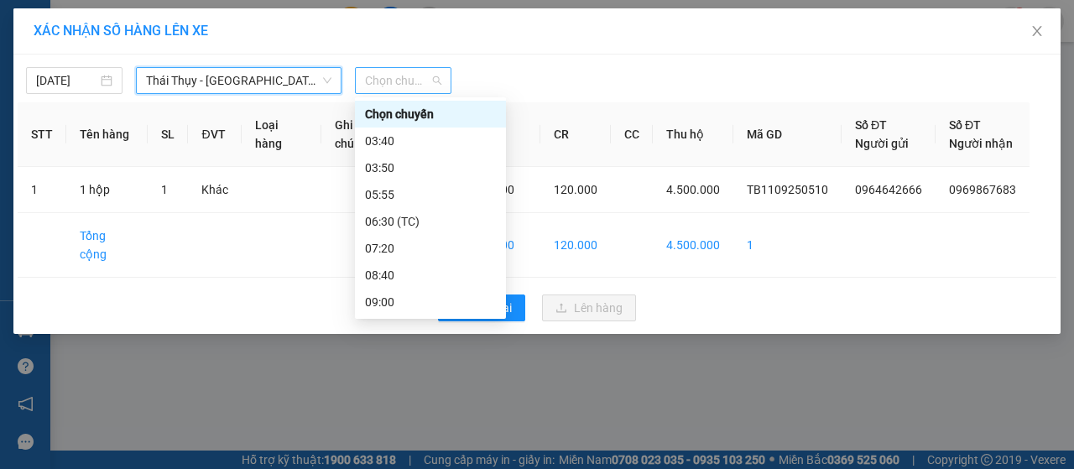
click at [399, 77] on span "Chọn chuyến" at bounding box center [403, 80] width 76 height 25
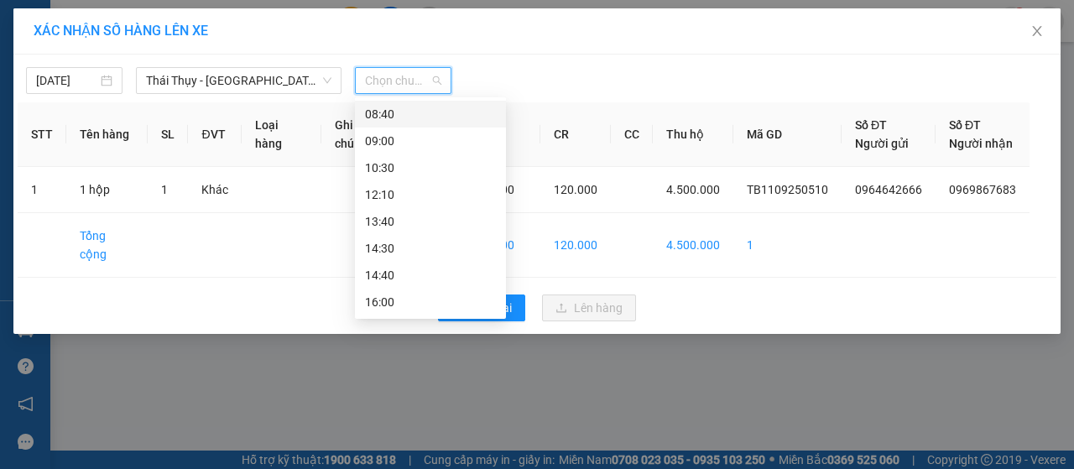
scroll to position [168, 0]
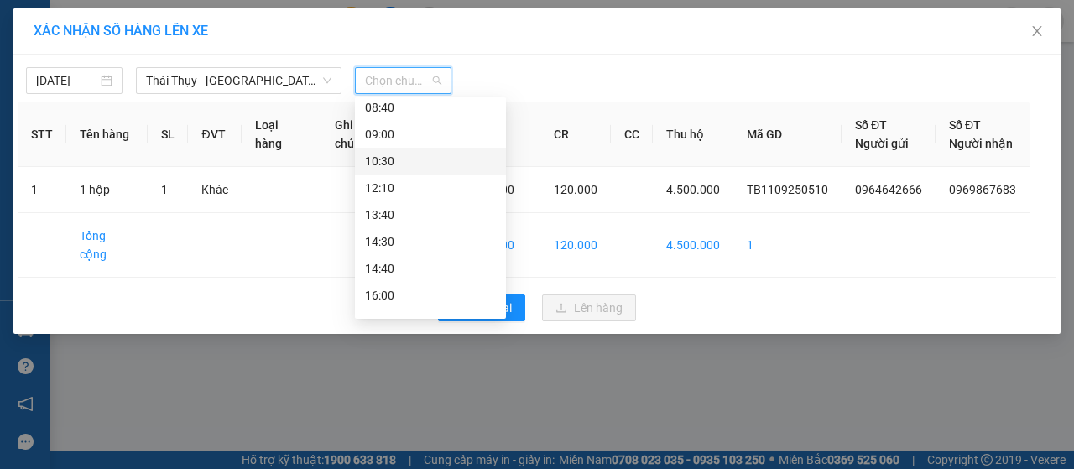
click at [396, 161] on div "10:30" at bounding box center [430, 161] width 131 height 18
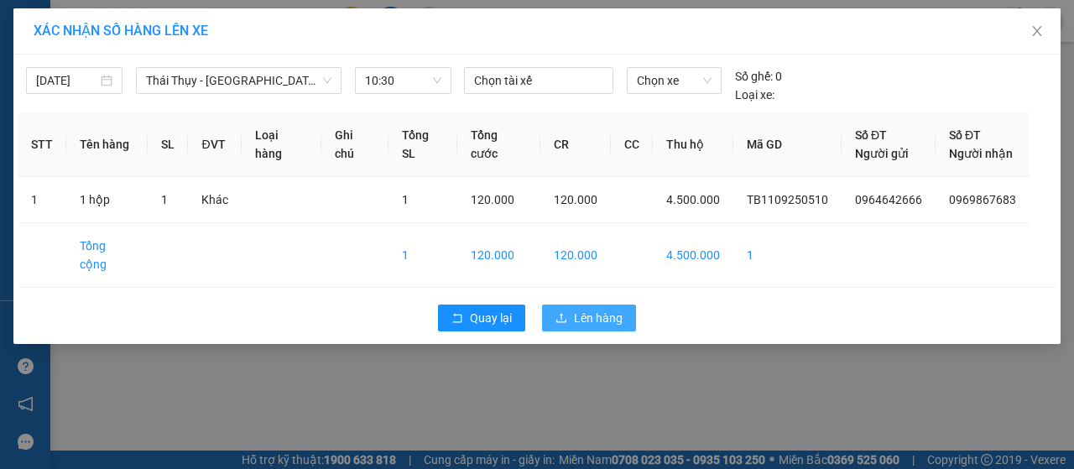
click at [581, 309] on span "Lên hàng" at bounding box center [598, 318] width 49 height 18
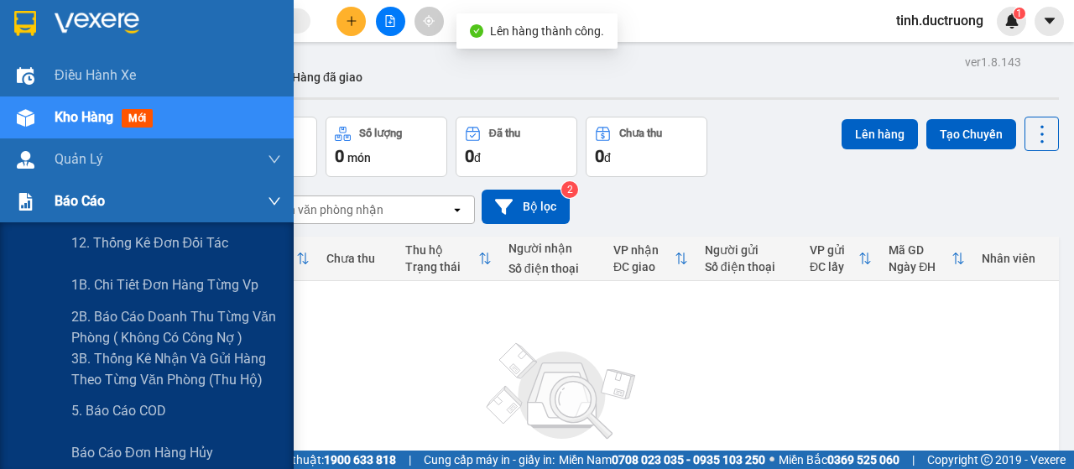
click at [80, 201] on span "Báo cáo" at bounding box center [80, 200] width 50 height 21
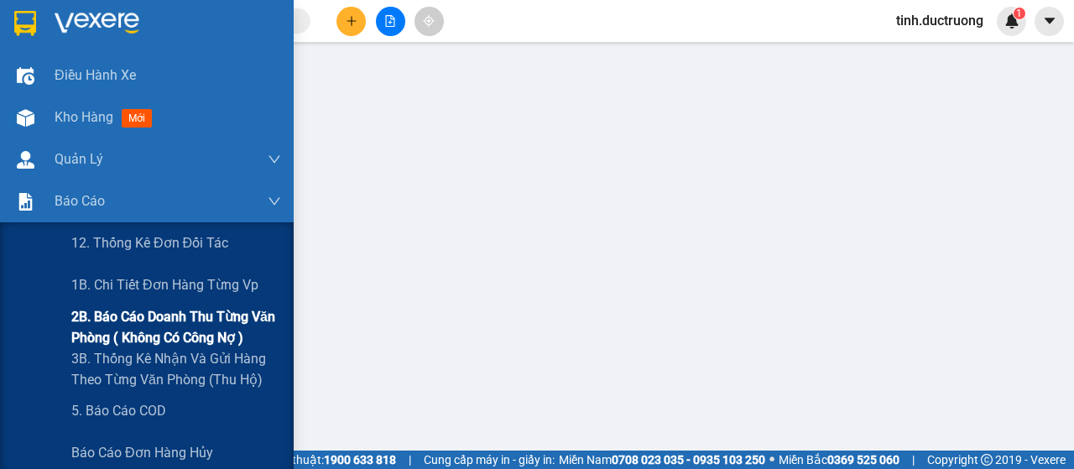
click at [104, 318] on span "2B. Báo cáo doanh thu từng văn phòng ( không có công nợ )" at bounding box center [176, 327] width 210 height 42
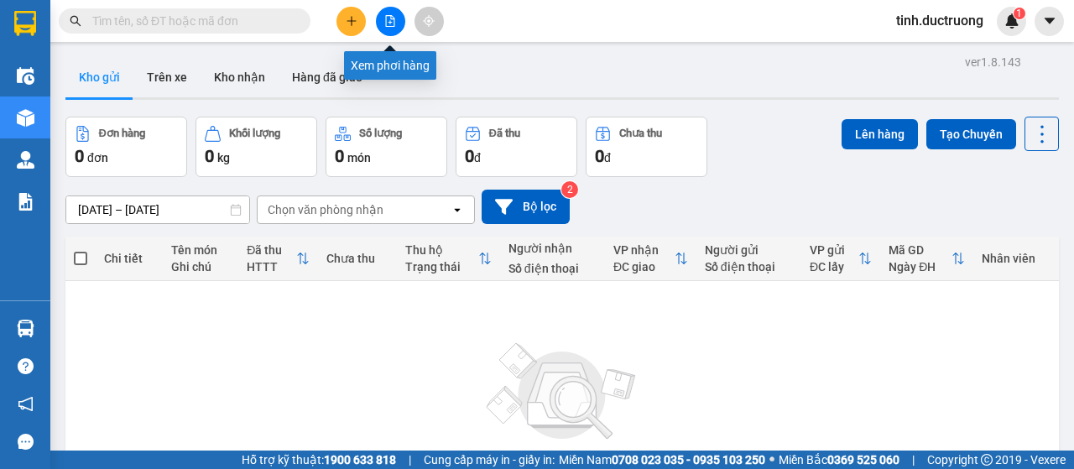
click at [388, 15] on icon "file-add" at bounding box center [390, 21] width 9 height 12
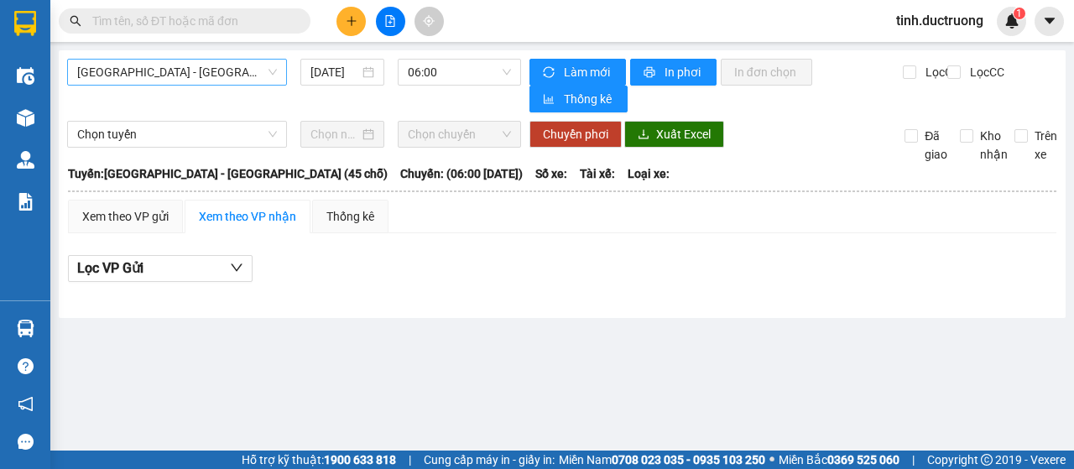
click at [142, 77] on span "Hà Nội - Thái Thụy (45 chỗ)" at bounding box center [177, 72] width 200 height 25
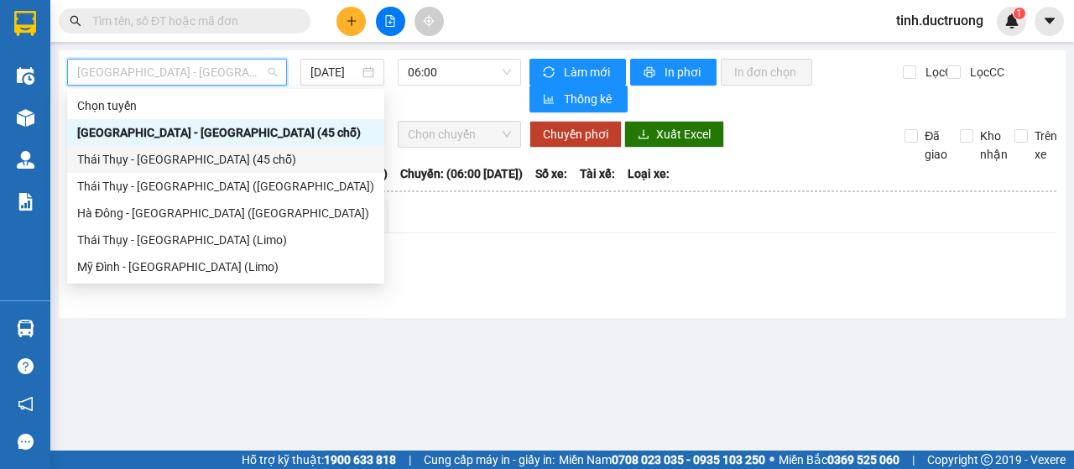
drag, startPoint x: 138, startPoint y: 164, endPoint x: 351, endPoint y: 110, distance: 219.0
click at [138, 164] on div "Thái Thụy - Hà Nội (45 chỗ)" at bounding box center [225, 159] width 297 height 18
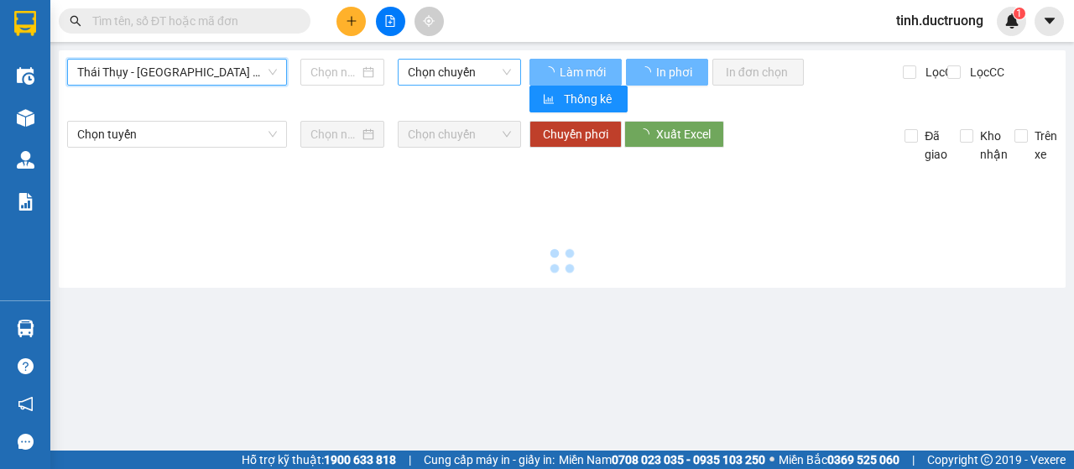
type input "11/09/2025"
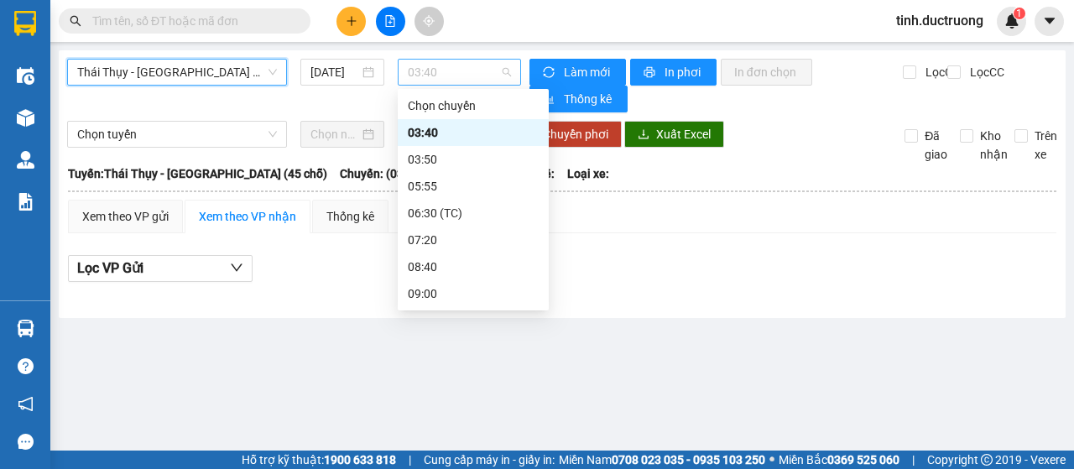
click at [450, 68] on span "03:40" at bounding box center [459, 72] width 102 height 25
click at [456, 189] on div "05:55" at bounding box center [473, 186] width 131 height 18
